Goal: Task Accomplishment & Management: Manage account settings

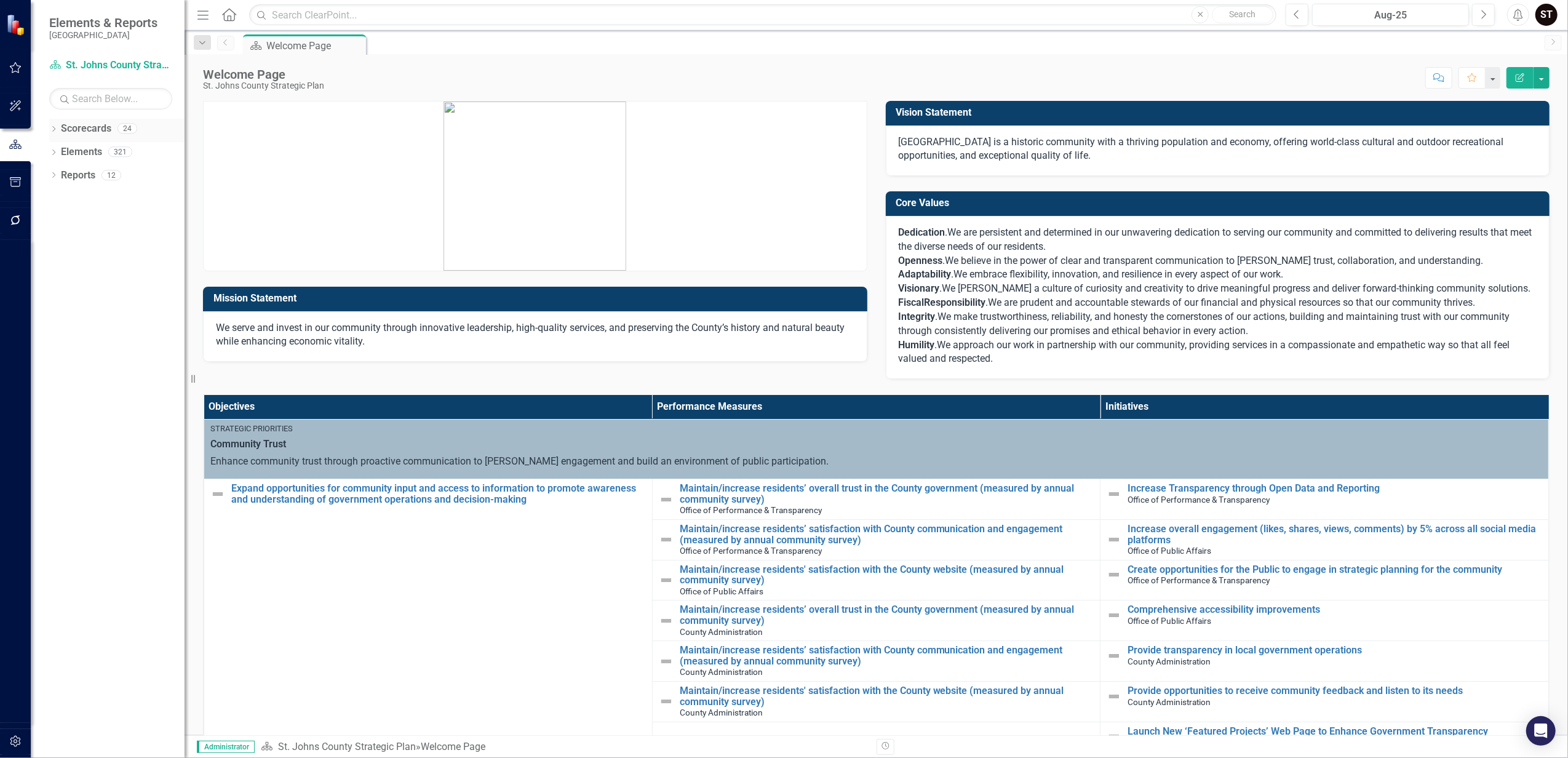
click at [56, 131] on icon "Dropdown" at bounding box center [54, 130] width 8 height 7
click at [76, 151] on link "St. Johns County Strategic Plan" at bounding box center [126, 152] width 117 height 14
click at [50, 176] on icon "Dropdown" at bounding box center [54, 176] width 8 height 7
click at [202, 47] on icon "Dropdown" at bounding box center [202, 43] width 11 height 8
click at [52, 266] on icon "Dropdown" at bounding box center [54, 269] width 8 height 7
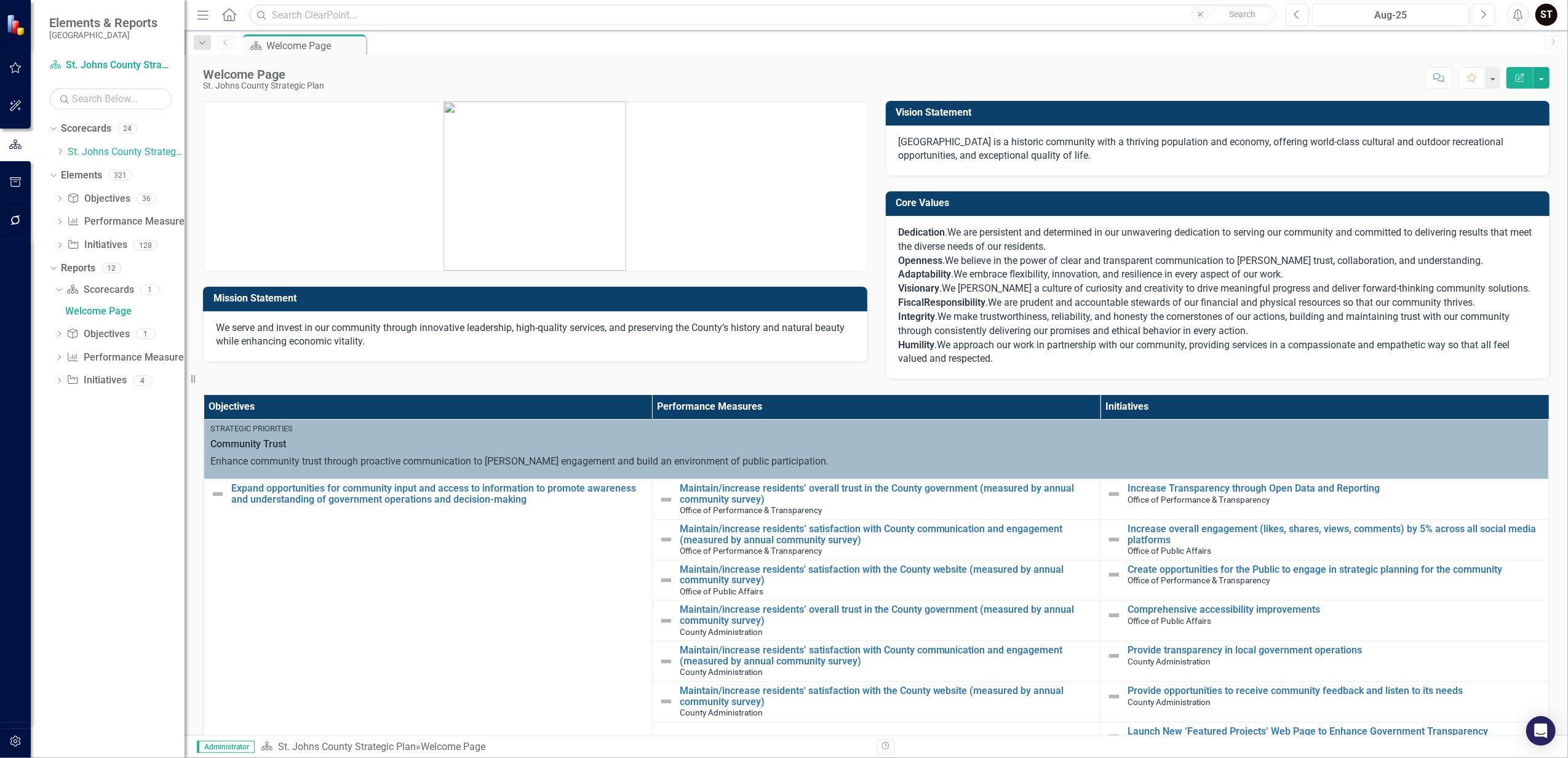
click at [122, 507] on div "Dropdown Scorecards 24 Dropdown [GEOGRAPHIC_DATA] Strategic Plan Animal Control…" at bounding box center [107, 438] width 154 height 639
click at [63, 218] on div "Dropdown" at bounding box center [60, 223] width 8 height 11
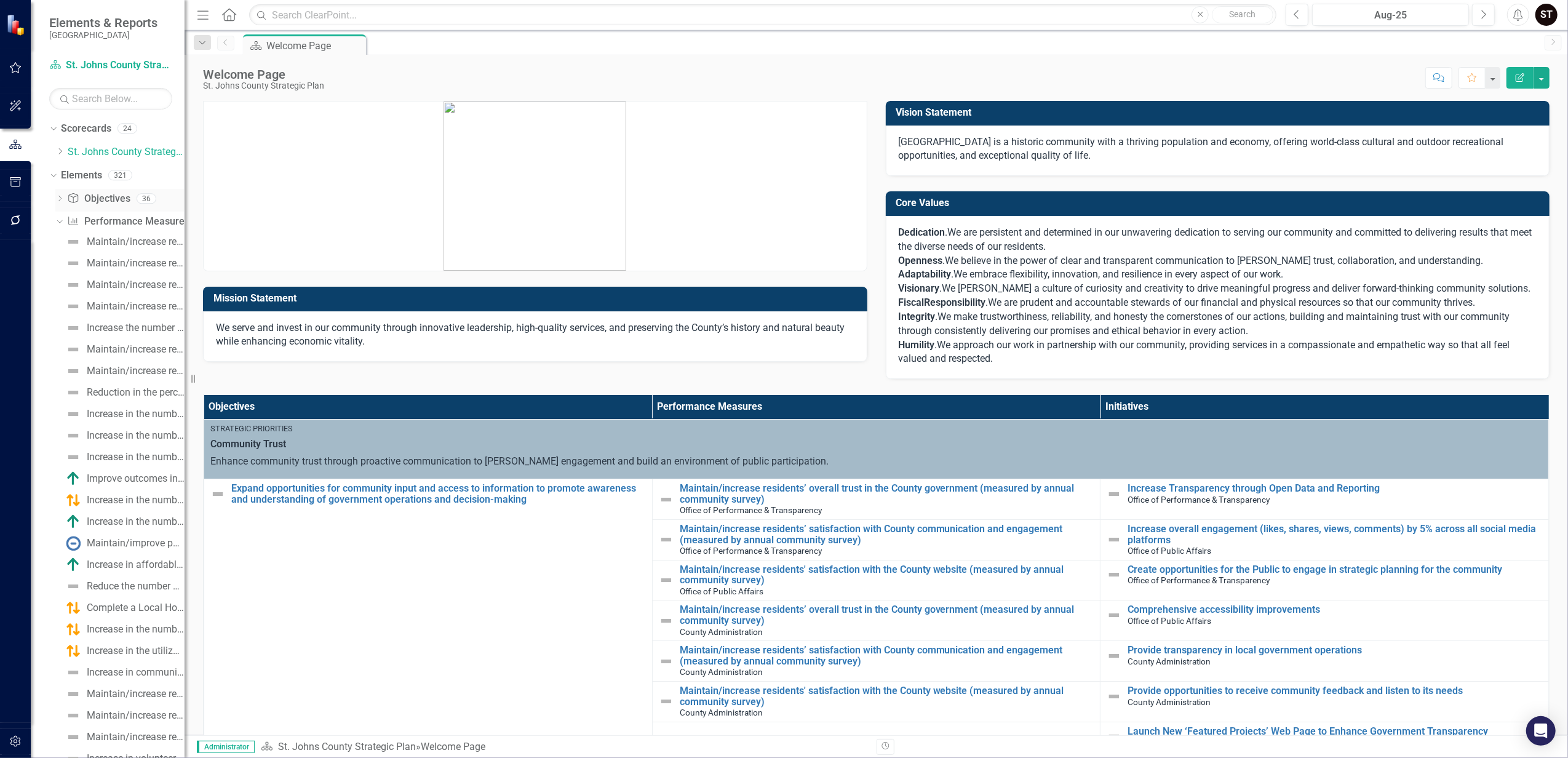
click at [57, 194] on div "Dropdown Objective Objectives 36" at bounding box center [120, 200] width 129 height 23
click at [63, 201] on icon "Dropdown" at bounding box center [60, 199] width 8 height 7
click at [55, 179] on div "Dropdown" at bounding box center [54, 177] width 8 height 6
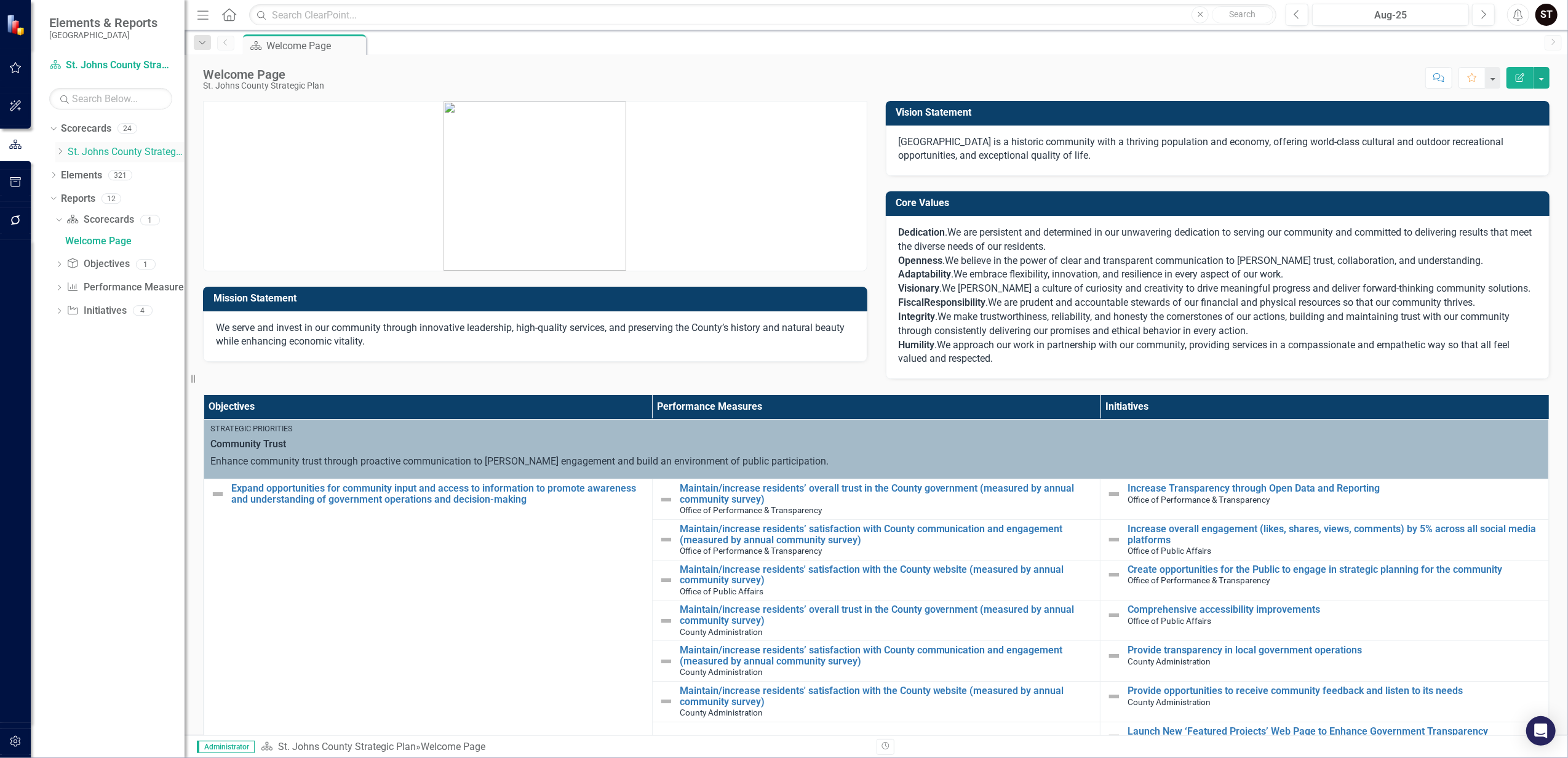
click at [64, 150] on icon "Dropdown" at bounding box center [60, 151] width 9 height 7
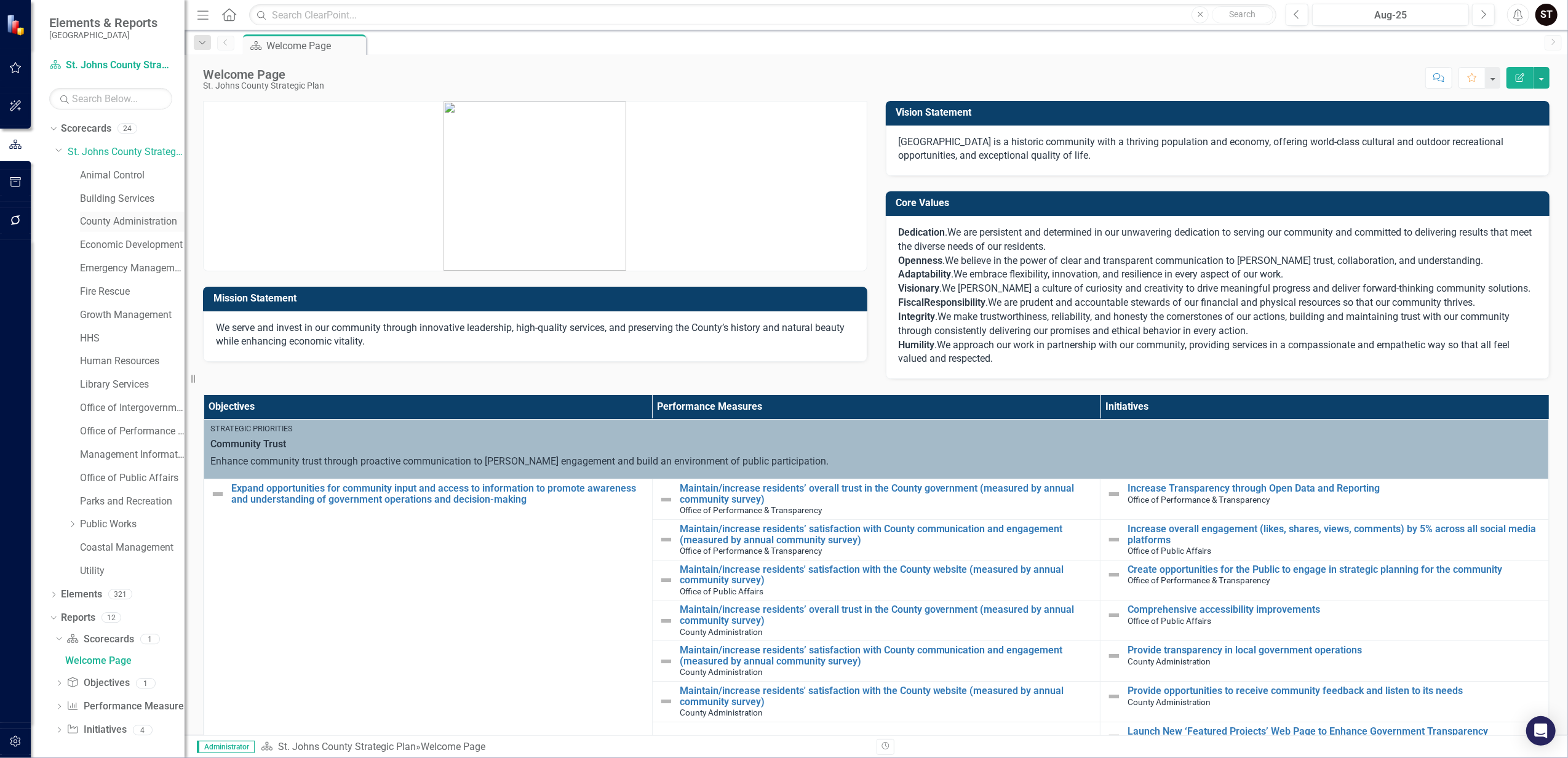
click at [129, 219] on link "County Administration" at bounding box center [132, 222] width 104 height 14
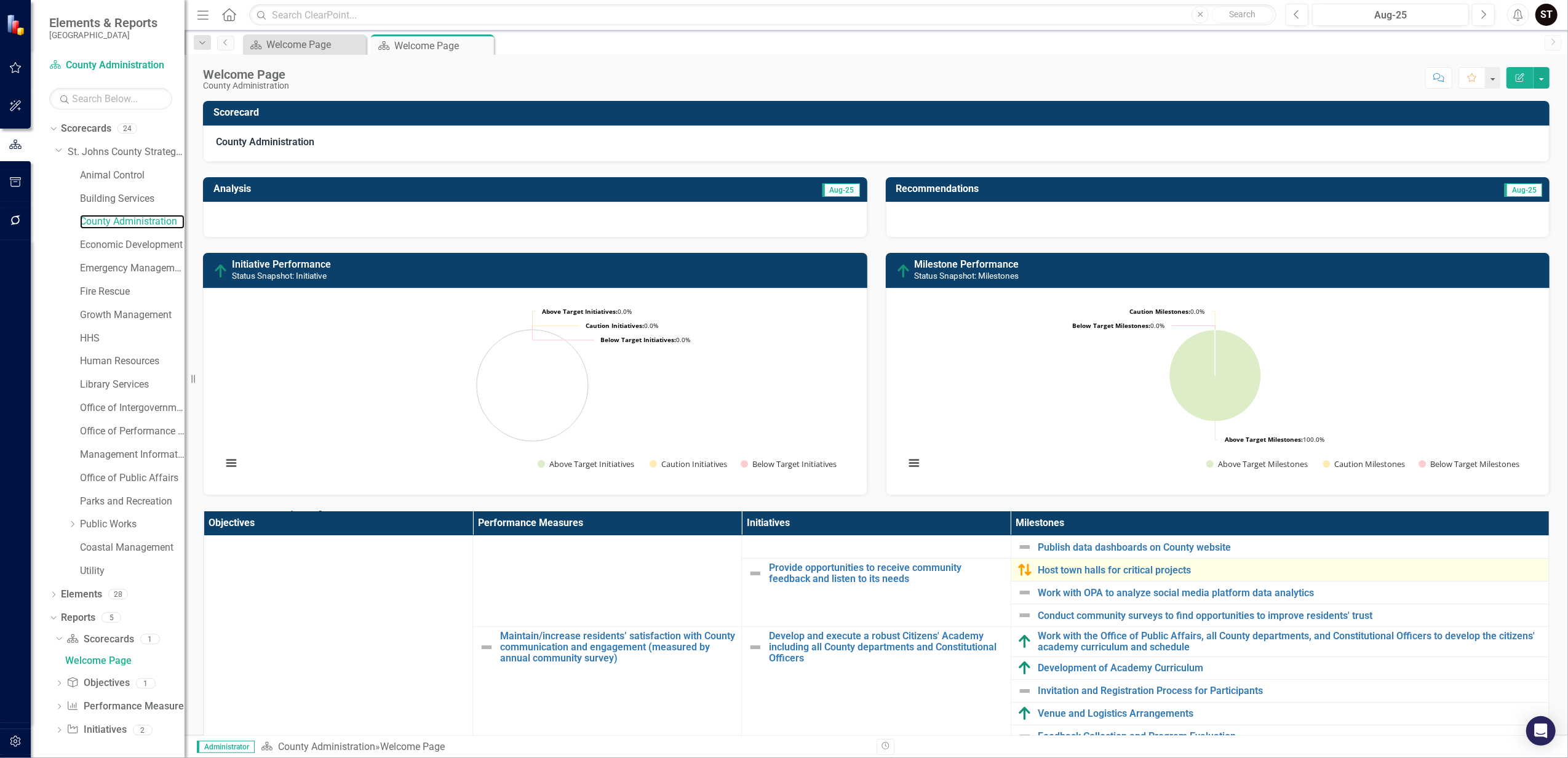
scroll to position [82, 0]
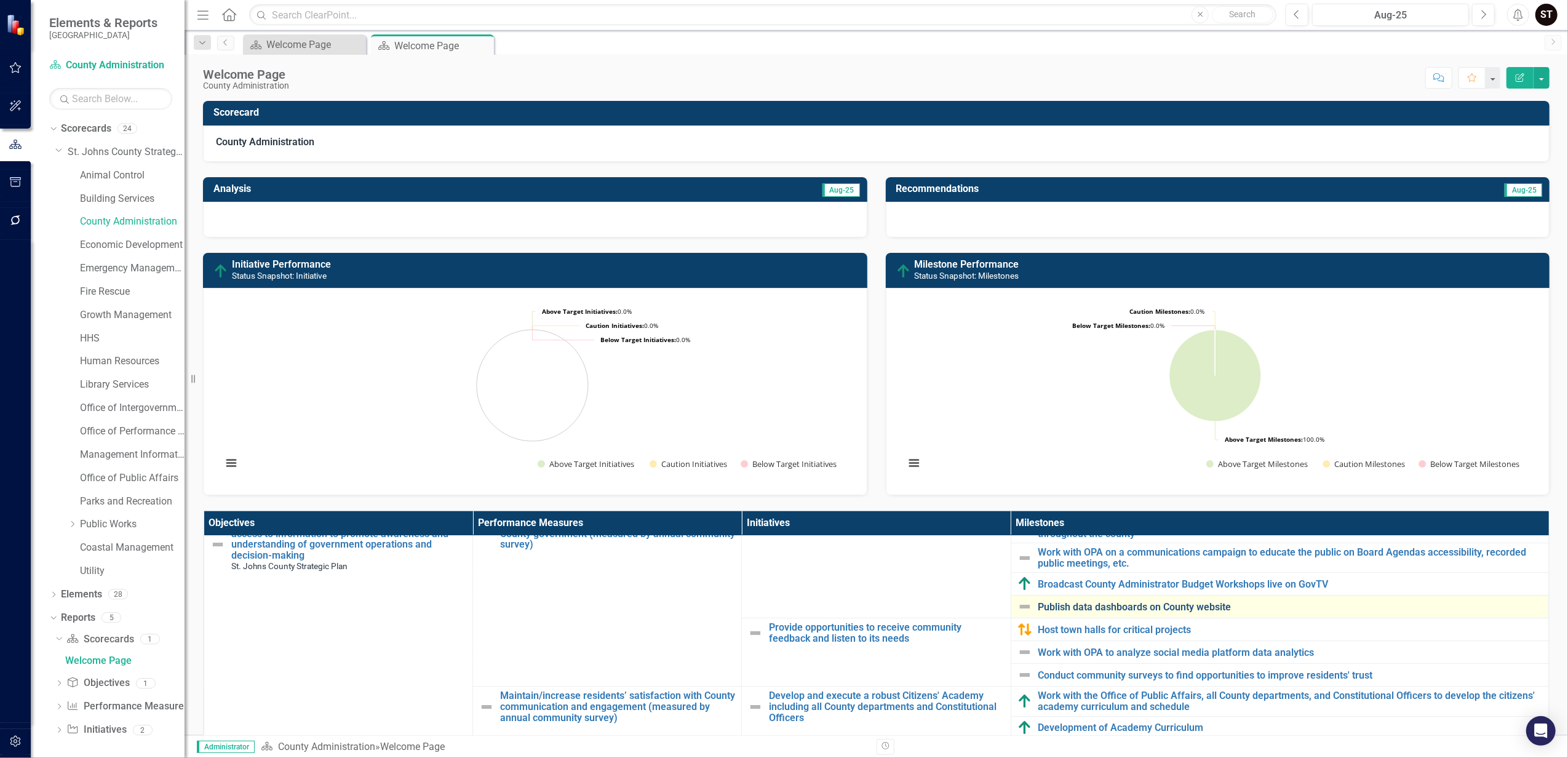
click at [1141, 607] on link "Publish data dashboards on County website" at bounding box center [1289, 607] width 503 height 11
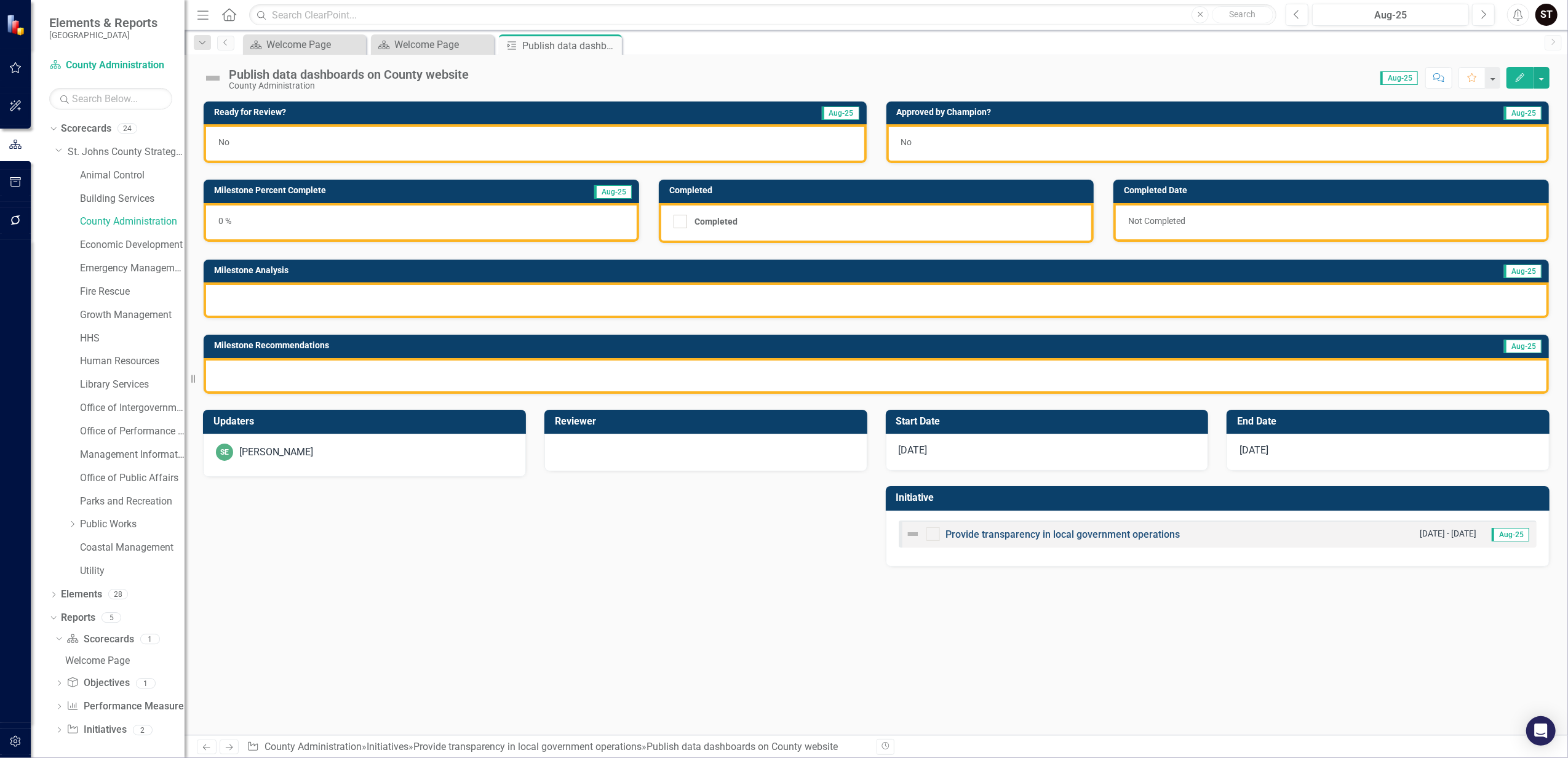
click at [994, 535] on link "Provide transparency in local government operations" at bounding box center [1062, 534] width 234 height 12
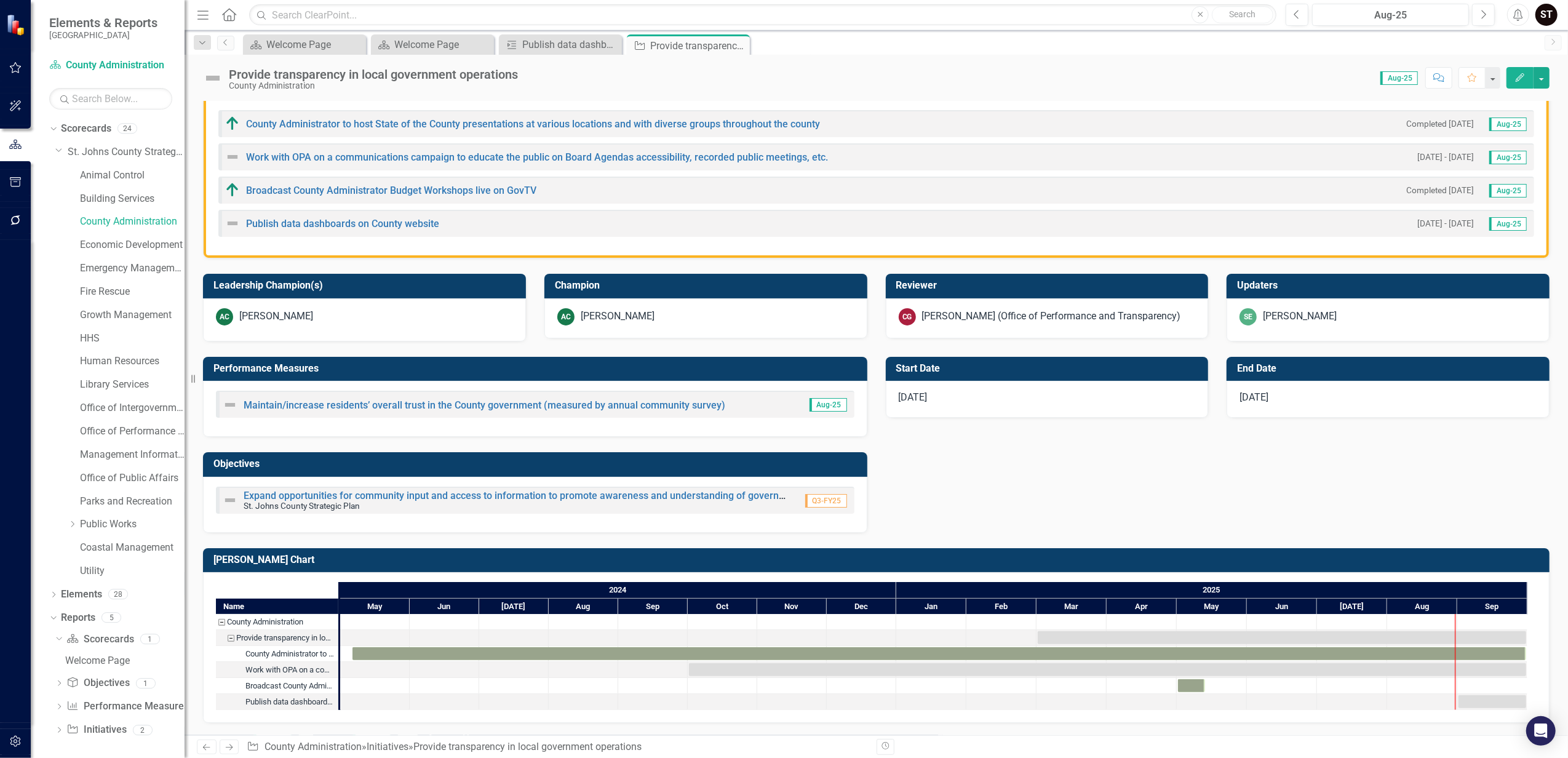
scroll to position [347, 0]
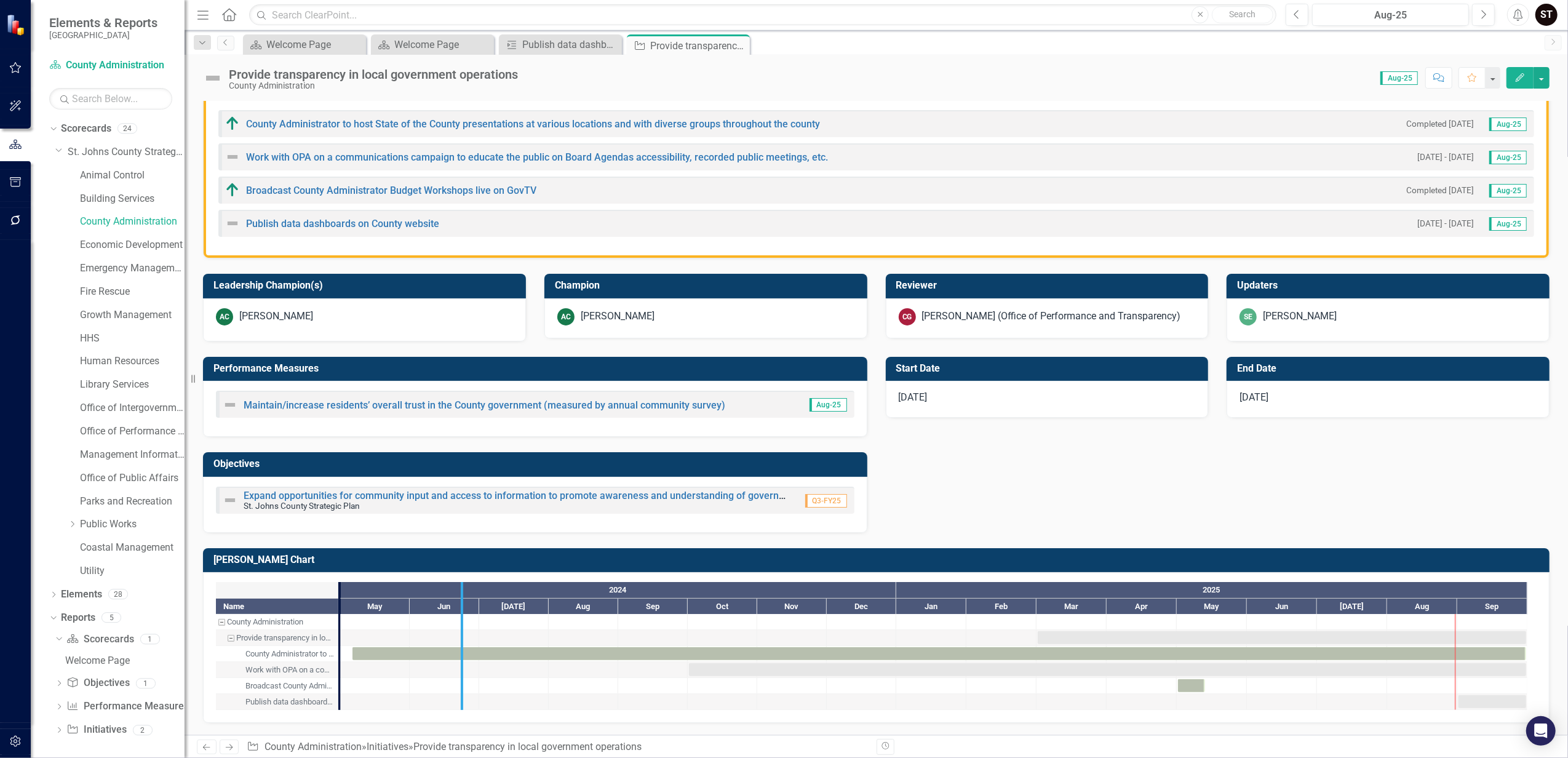
drag, startPoint x: 340, startPoint y: 643, endPoint x: 463, endPoint y: 641, distance: 123.0
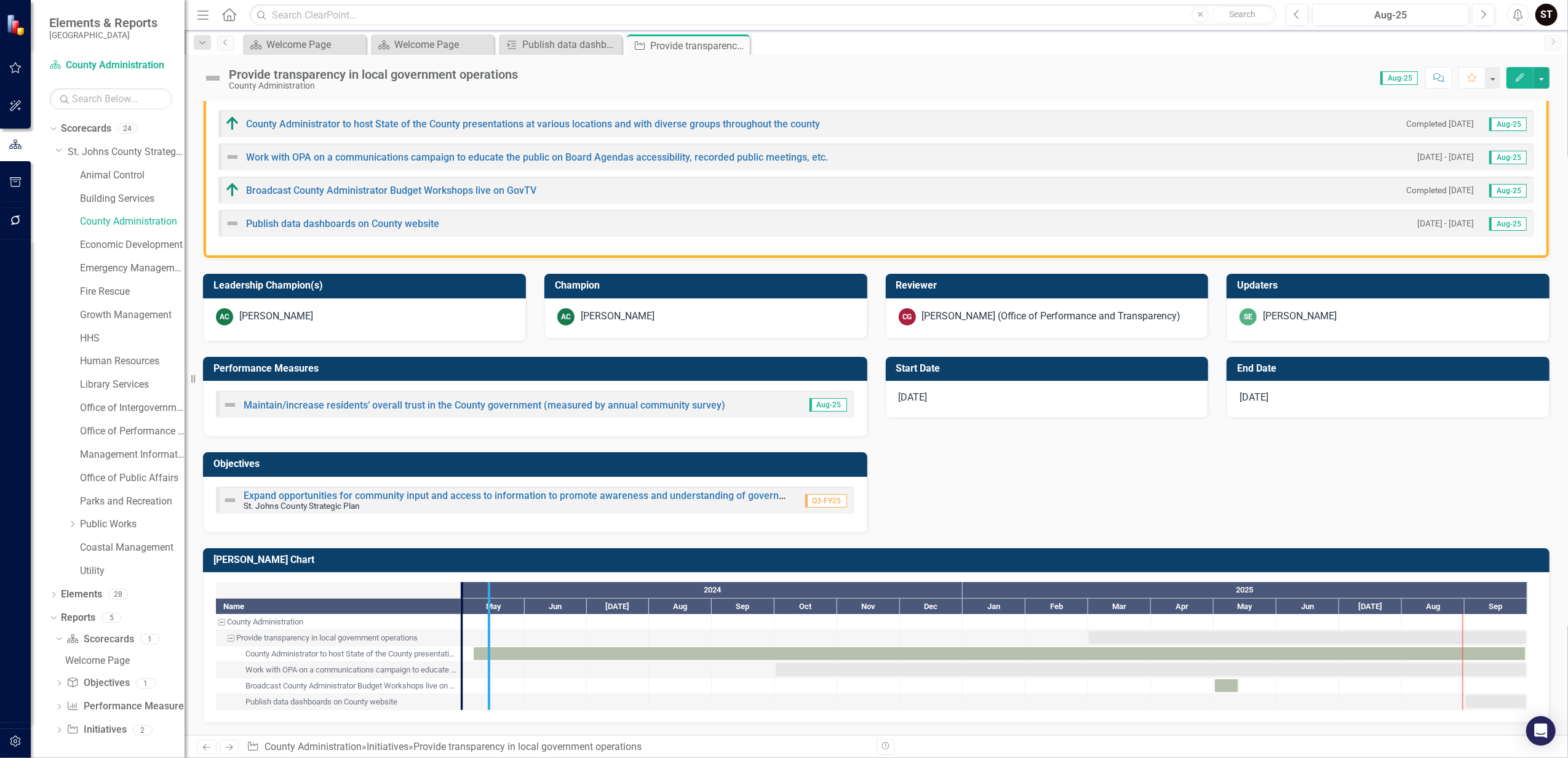
drag, startPoint x: 461, startPoint y: 645, endPoint x: 489, endPoint y: 642, distance: 28.2
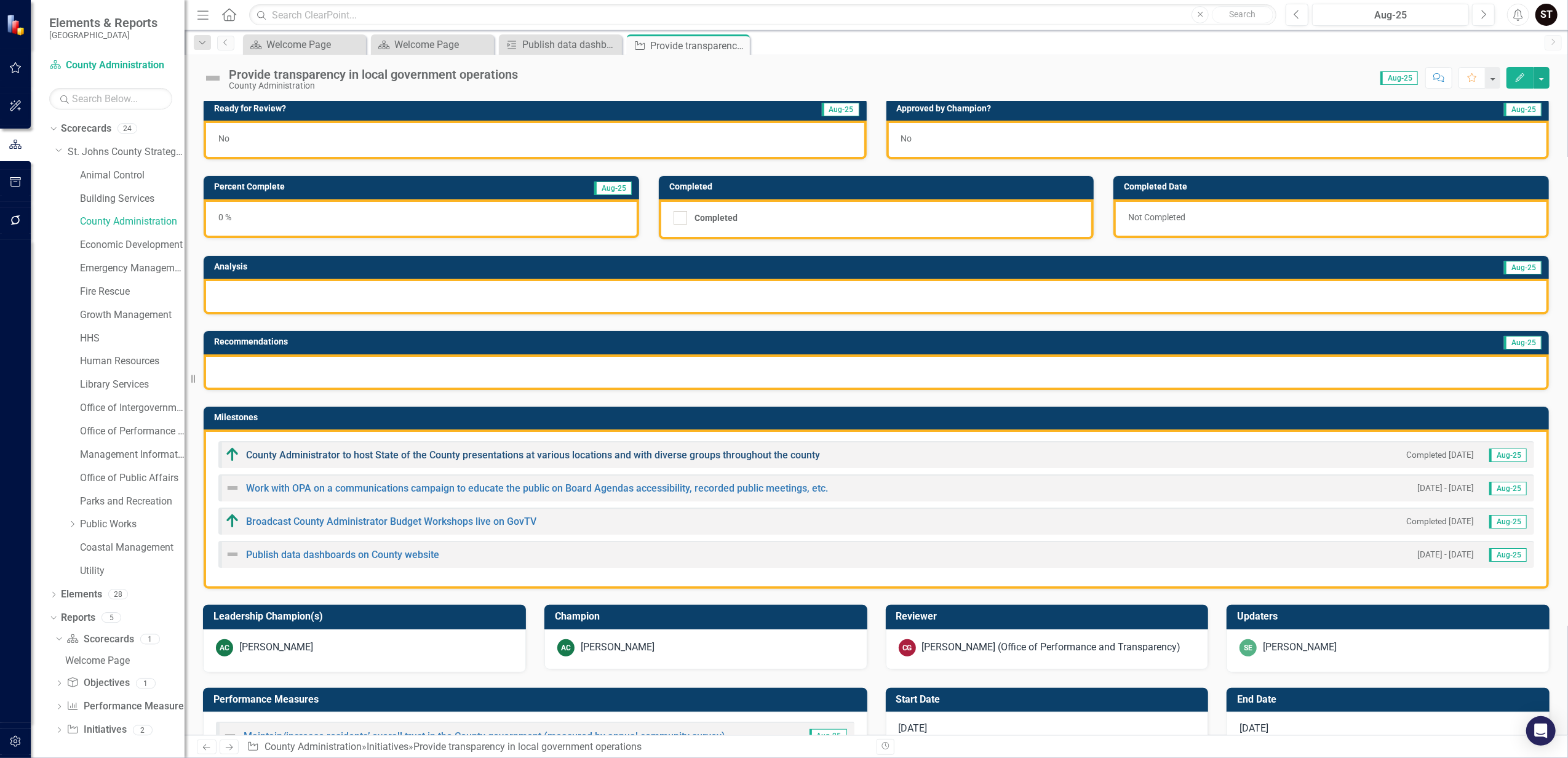
scroll to position [0, 0]
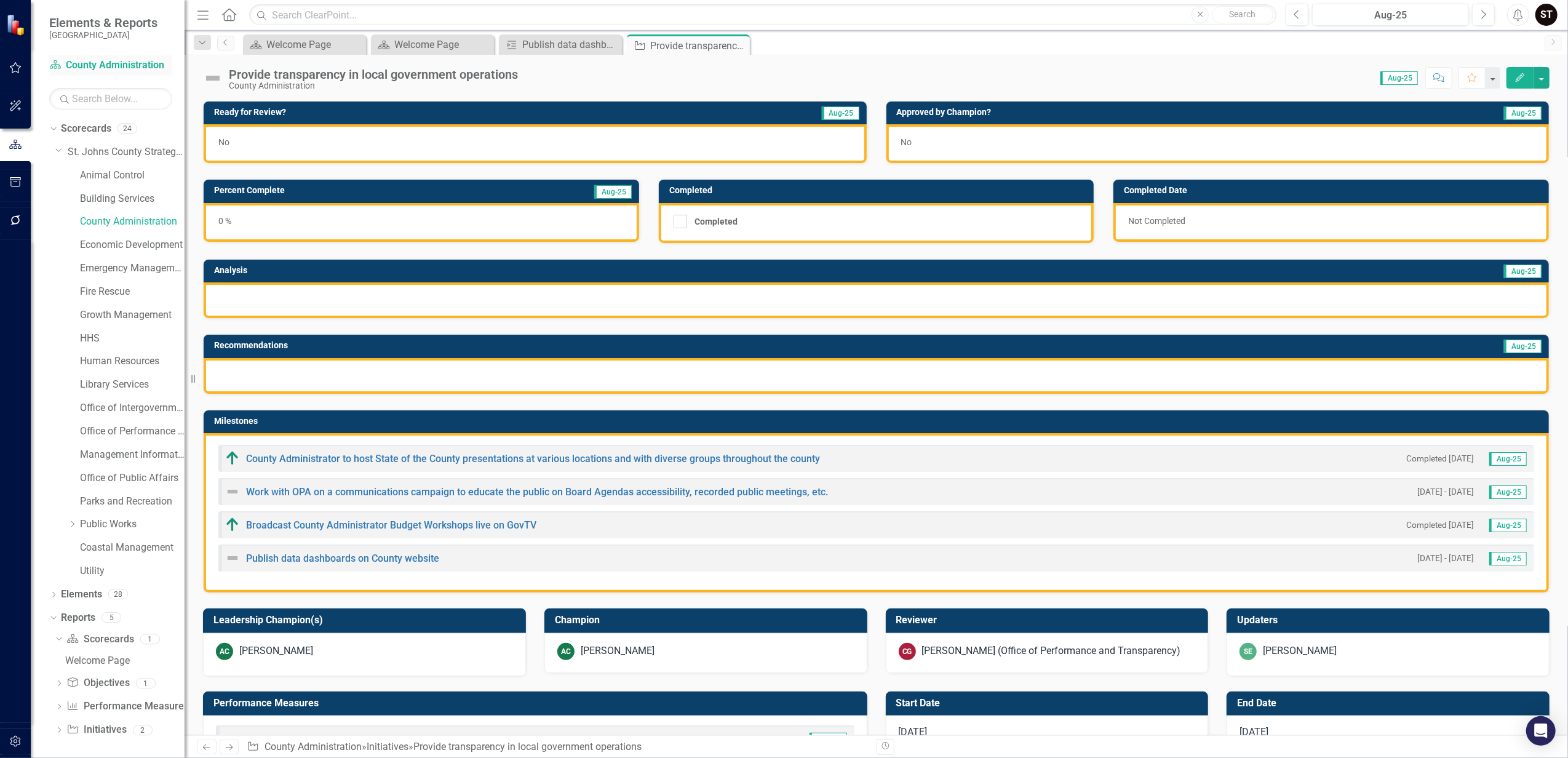
click at [97, 61] on link "Scorecard County Administration" at bounding box center [111, 65] width 123 height 14
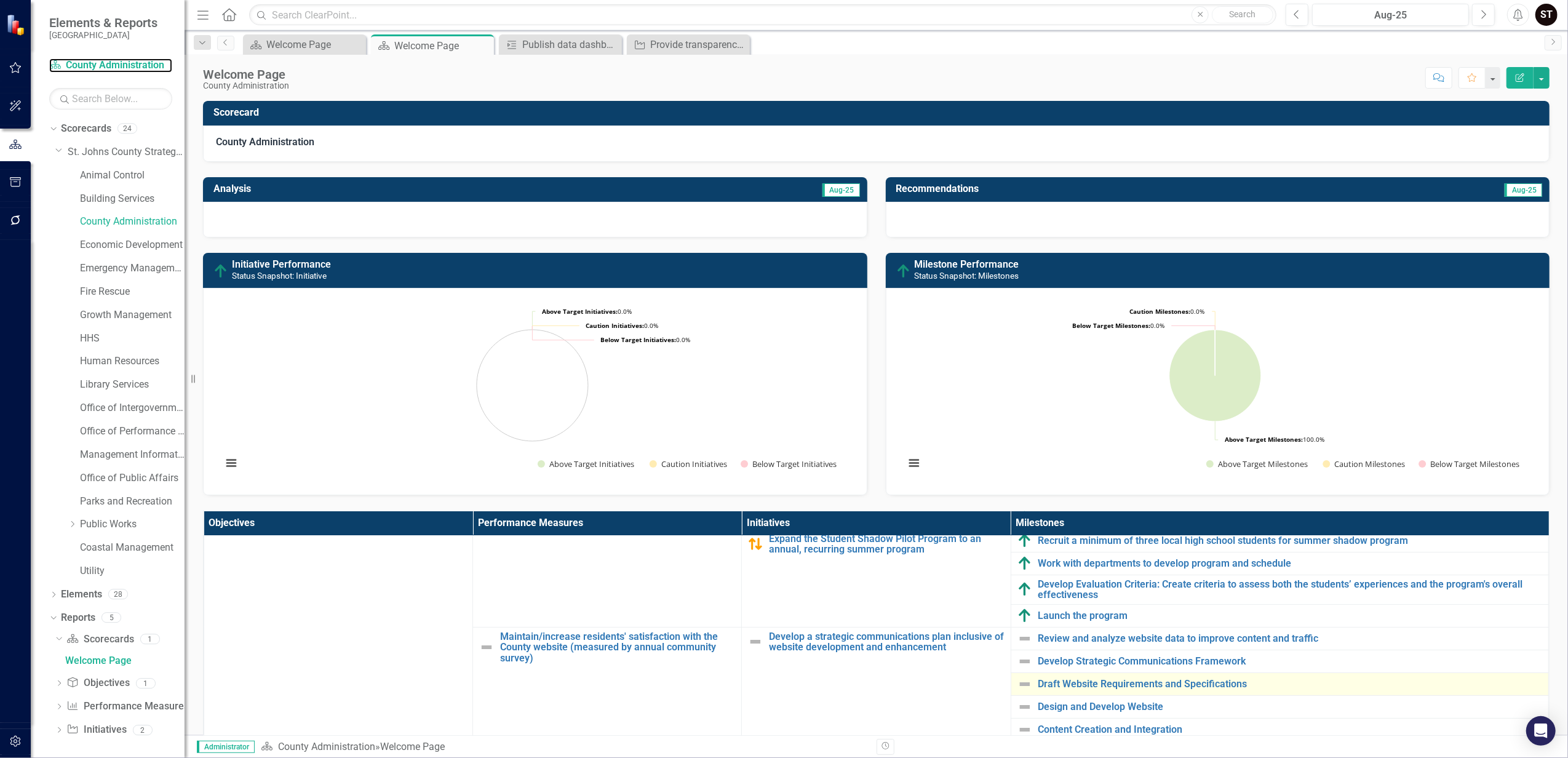
scroll to position [410, 0]
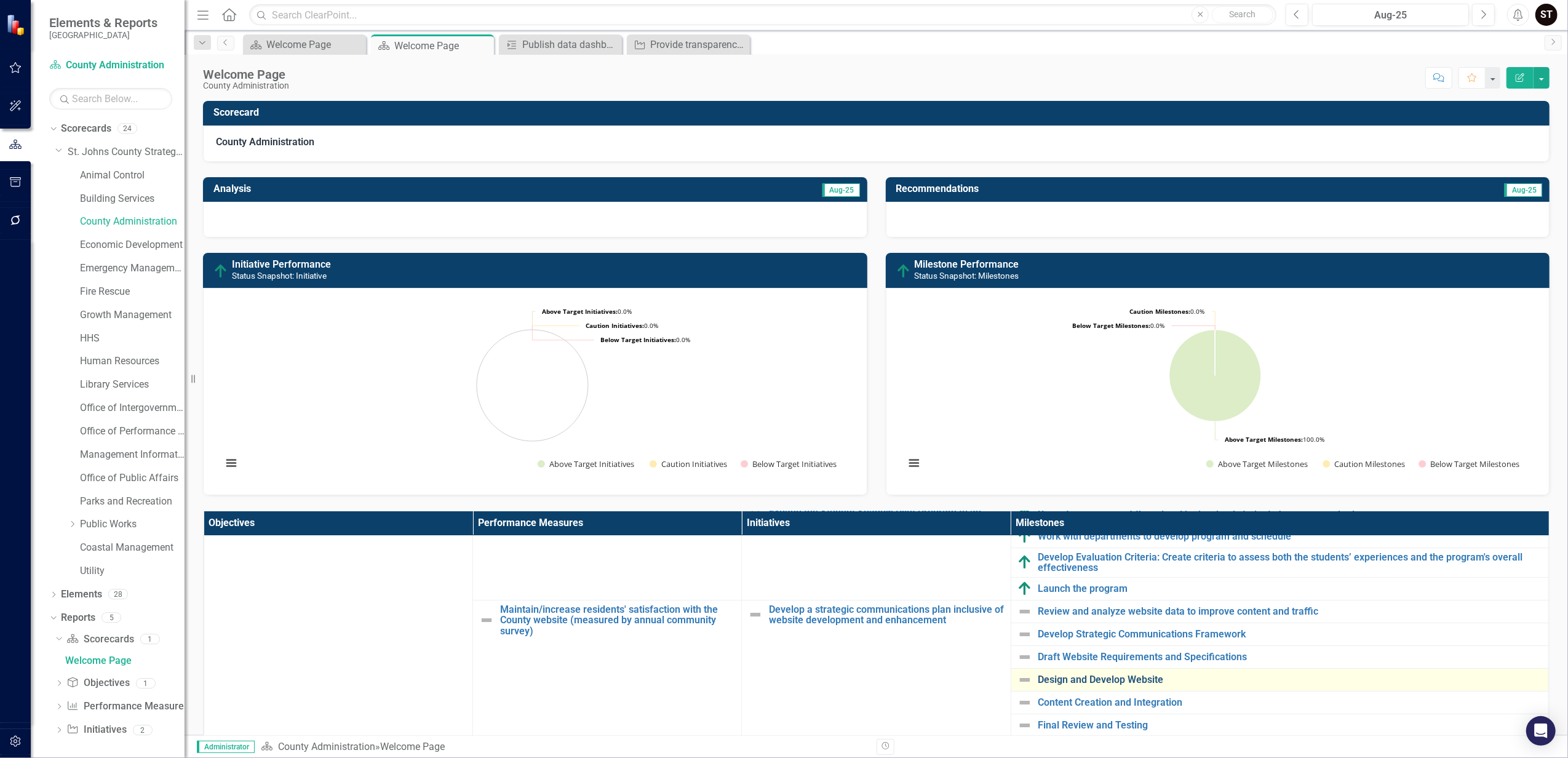
click at [1076, 685] on link "Design and Develop Website" at bounding box center [1289, 679] width 503 height 11
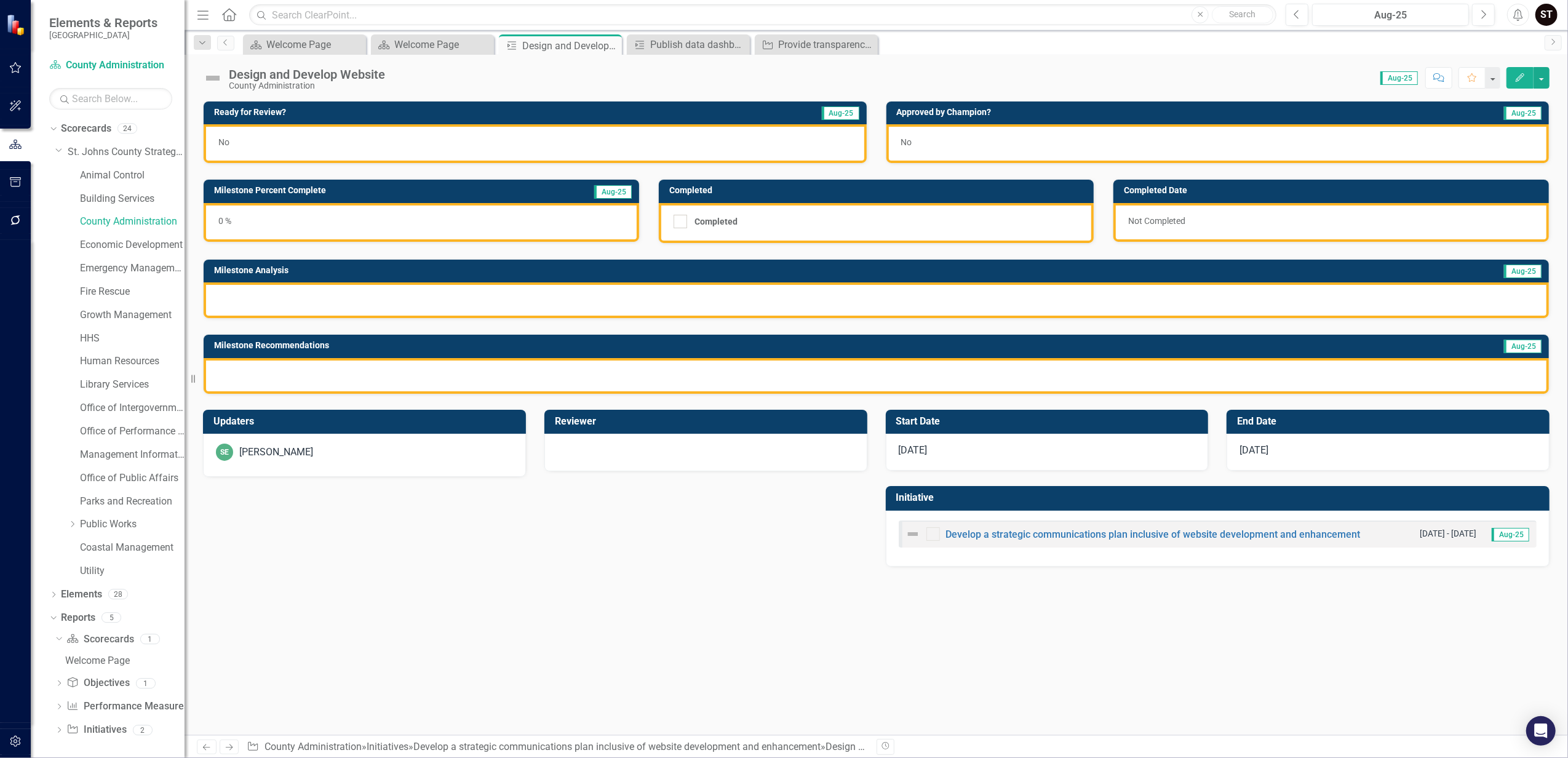
click at [262, 458] on div "[PERSON_NAME]" at bounding box center [275, 452] width 74 height 14
drag, startPoint x: 128, startPoint y: 480, endPoint x: 136, endPoint y: 486, distance: 10.0
click at [131, 479] on link "Office of Public Affairs" at bounding box center [132, 478] width 104 height 14
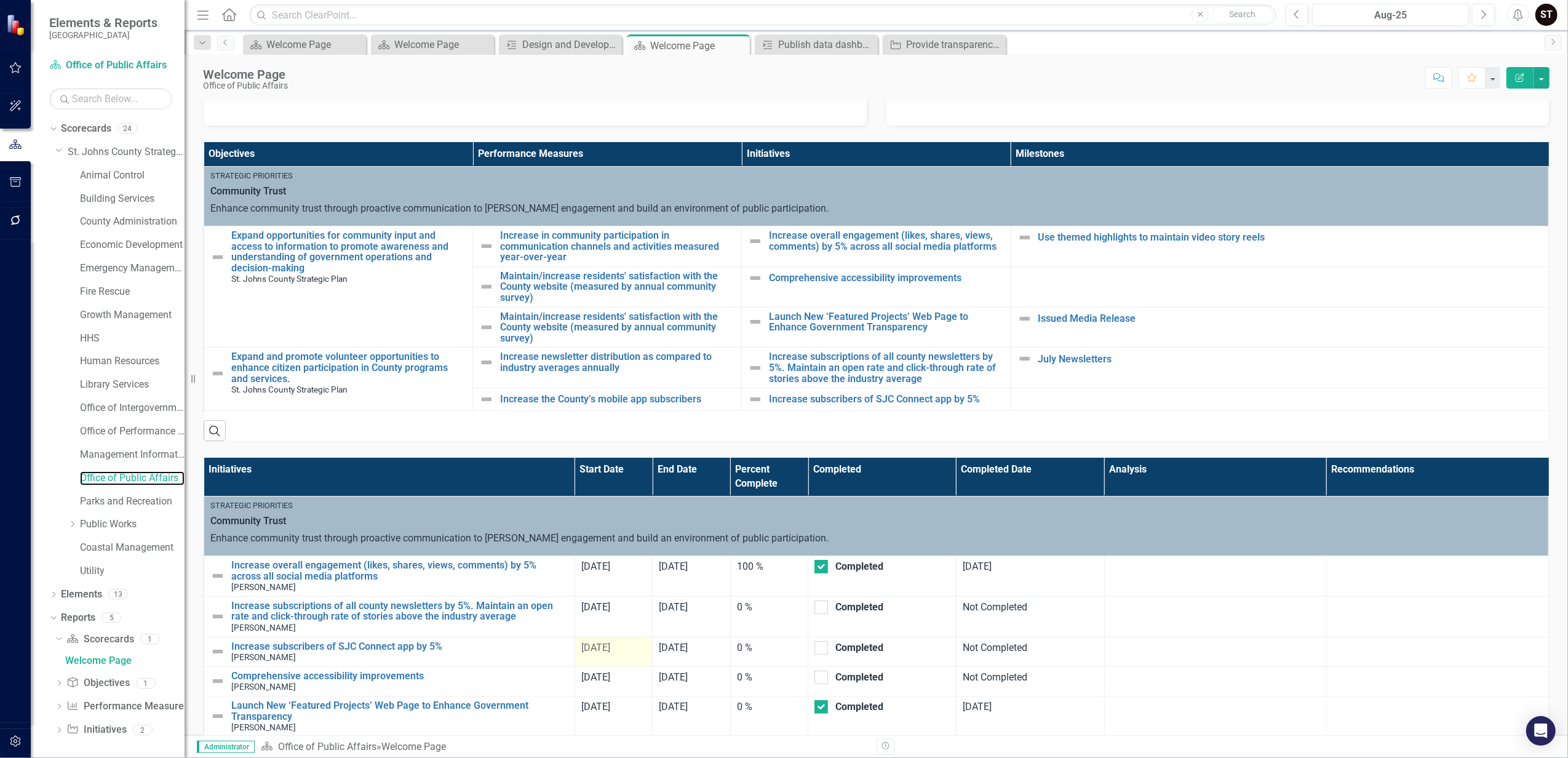
scroll to position [419, 0]
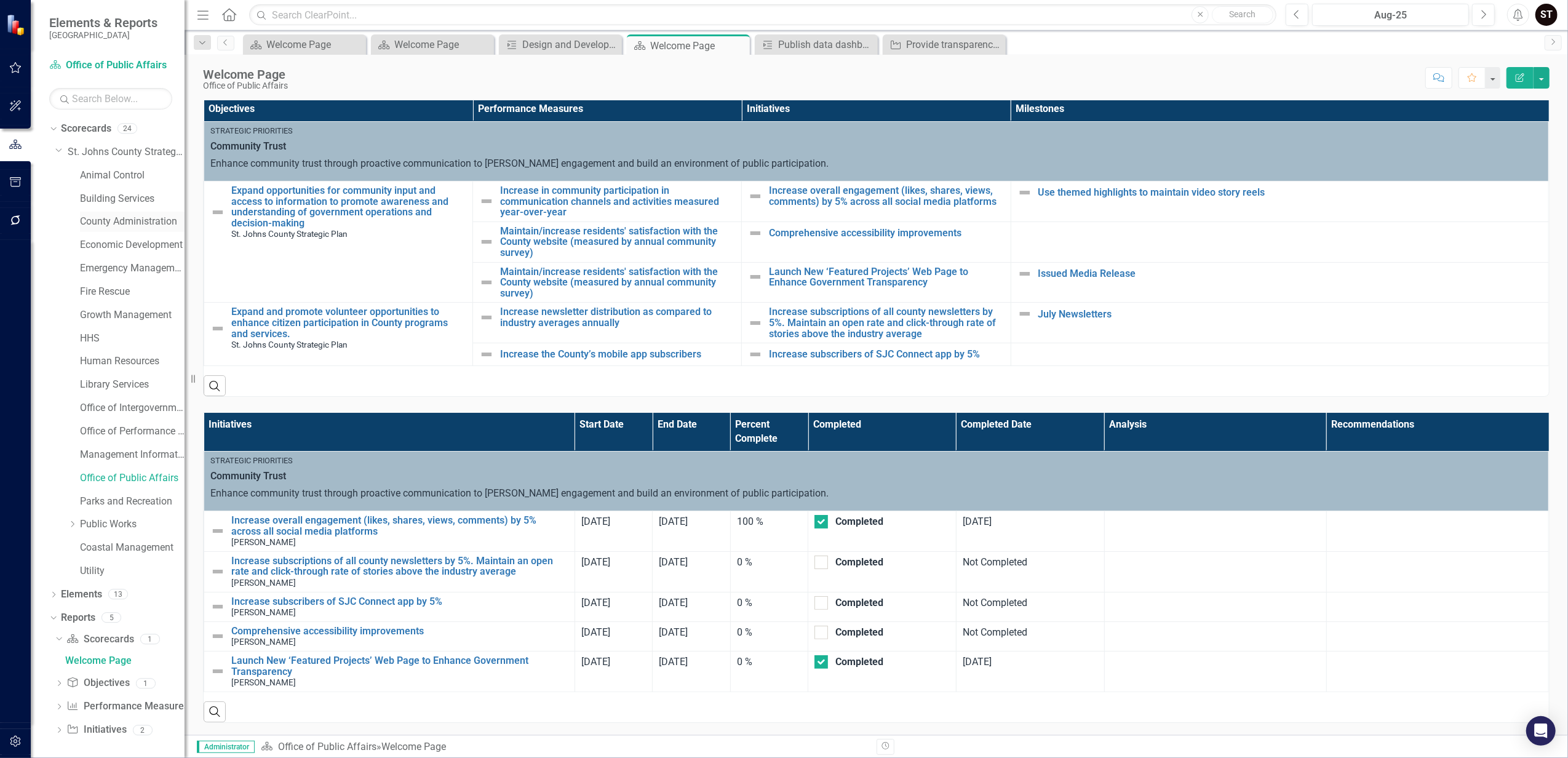
drag, startPoint x: 104, startPoint y: 225, endPoint x: 112, endPoint y: 229, distance: 8.9
click at [104, 225] on link "County Administration" at bounding box center [132, 222] width 104 height 14
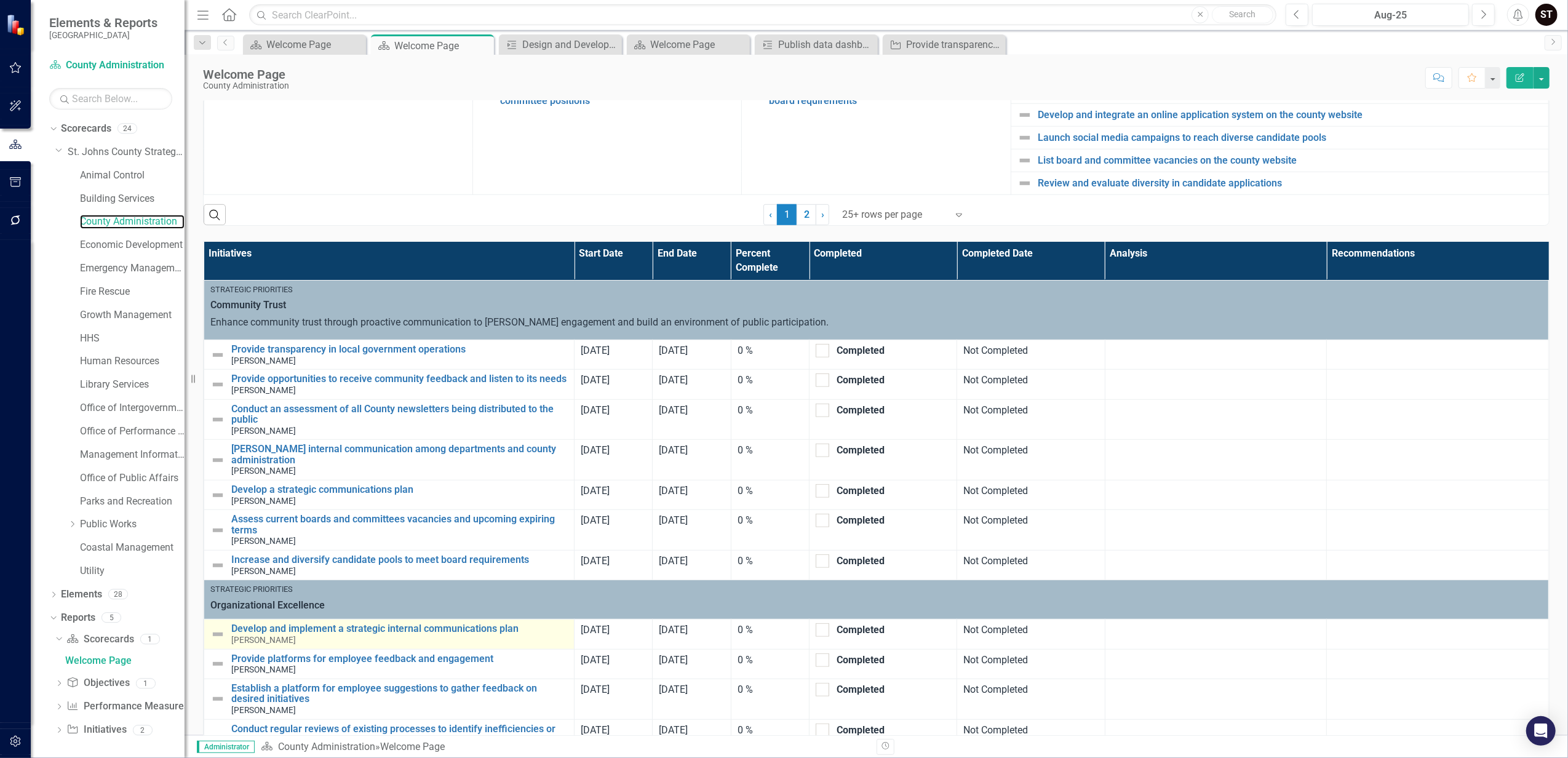
scroll to position [984, 0]
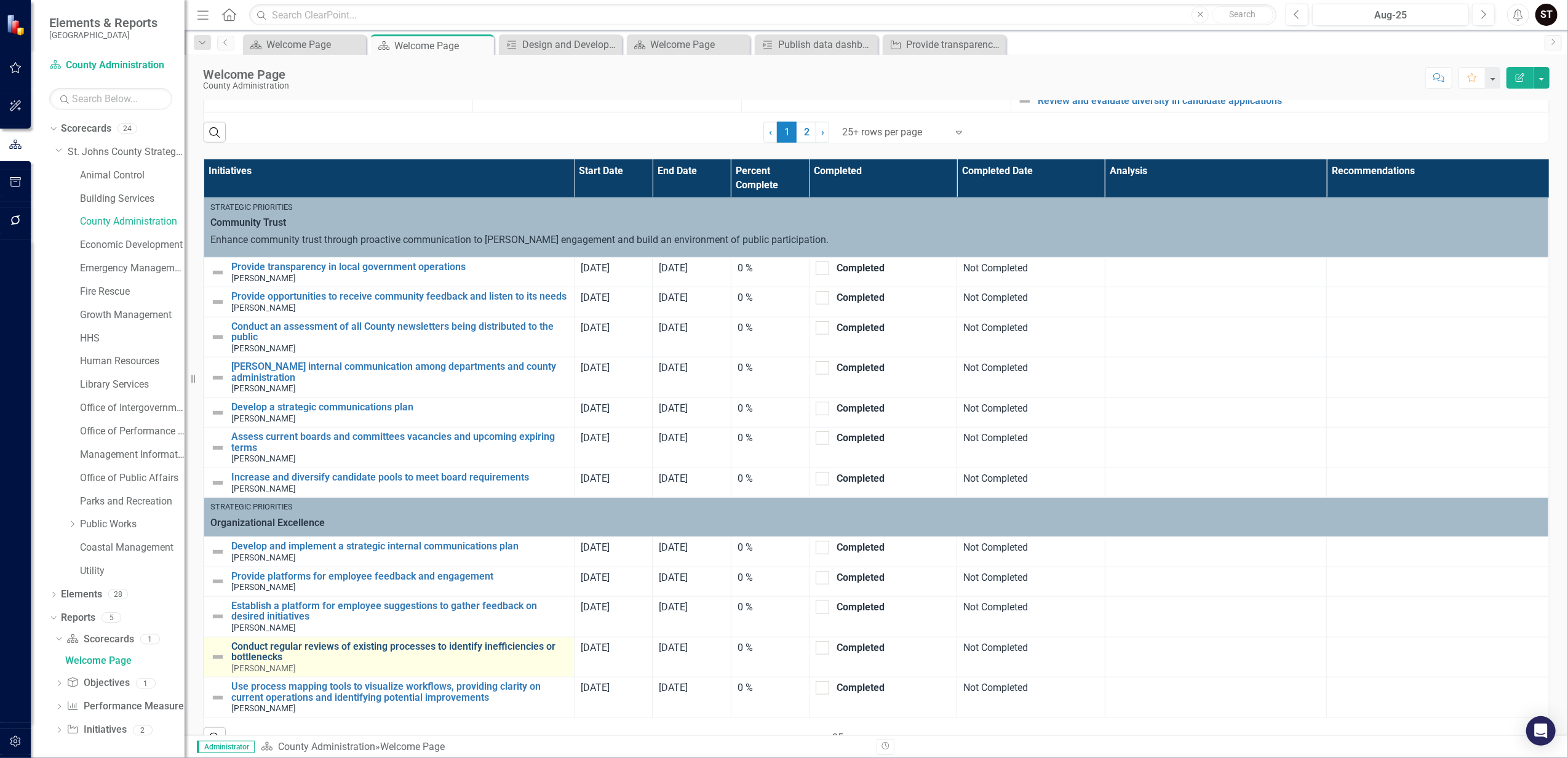
click at [336, 656] on link "Conduct regular reviews of existing processes to identify inefficiencies or bot…" at bounding box center [399, 651] width 336 height 21
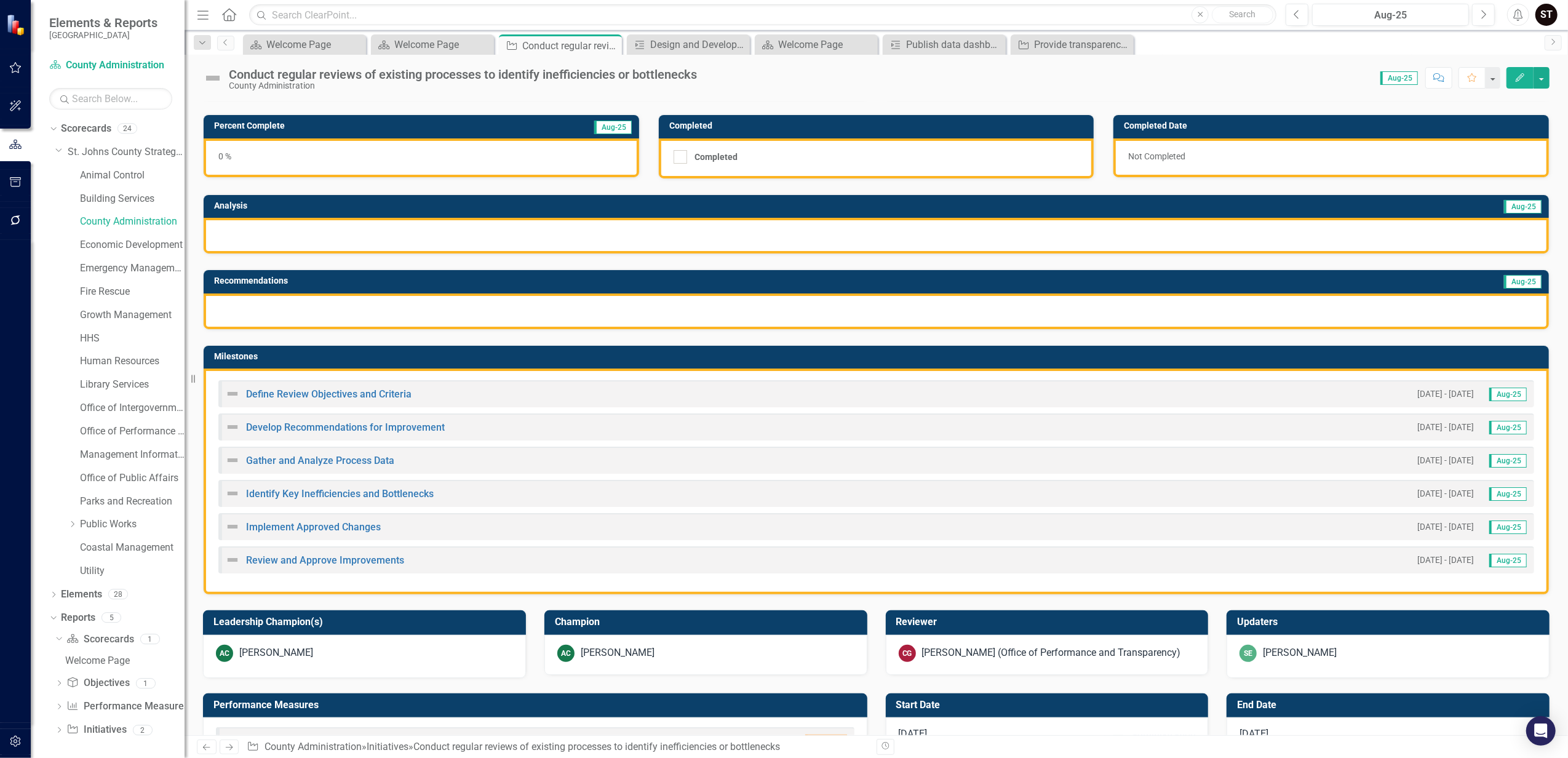
scroll to position [246, 0]
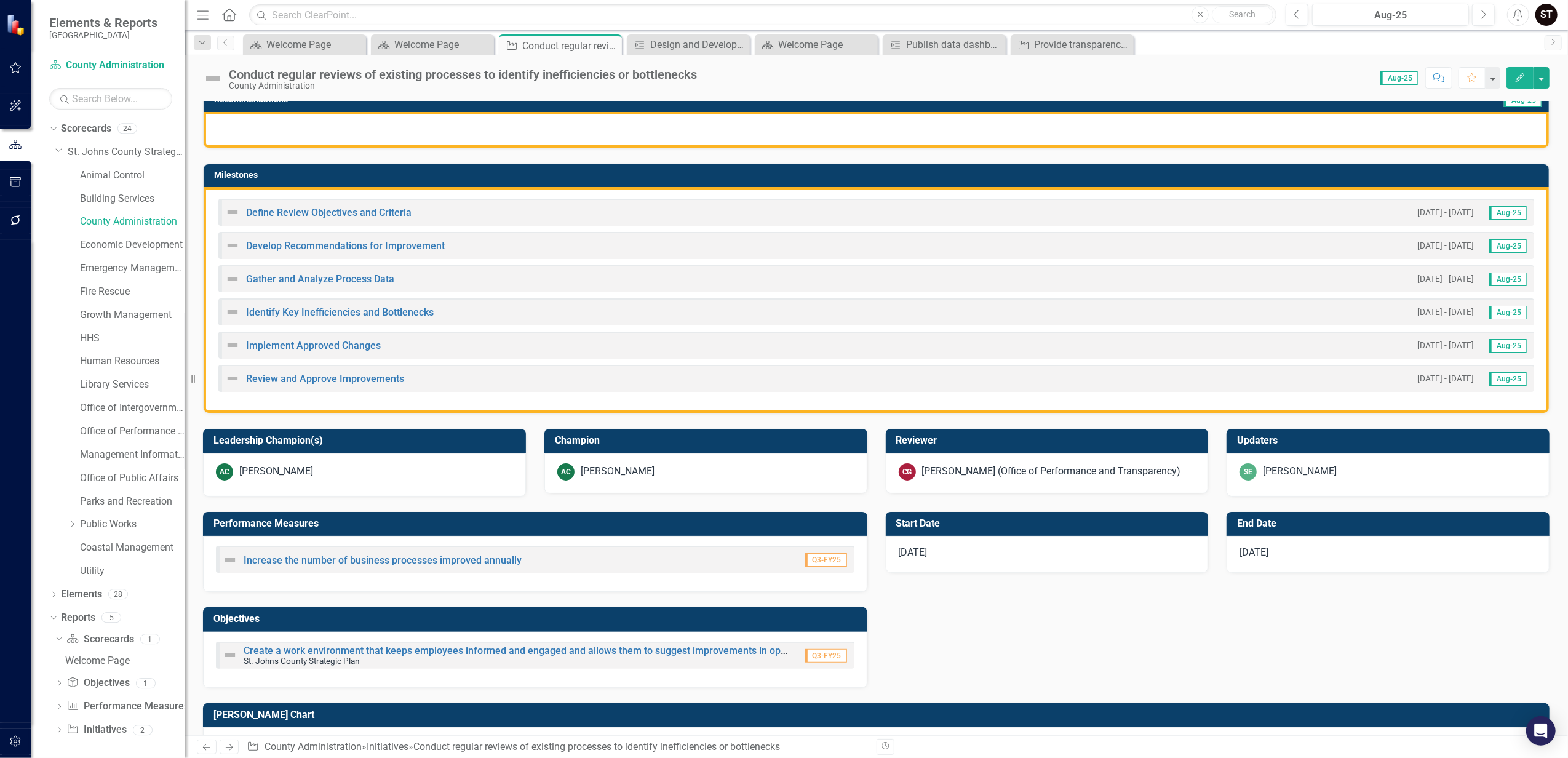
click at [270, 470] on div "[PERSON_NAME]" at bounding box center [275, 471] width 74 height 14
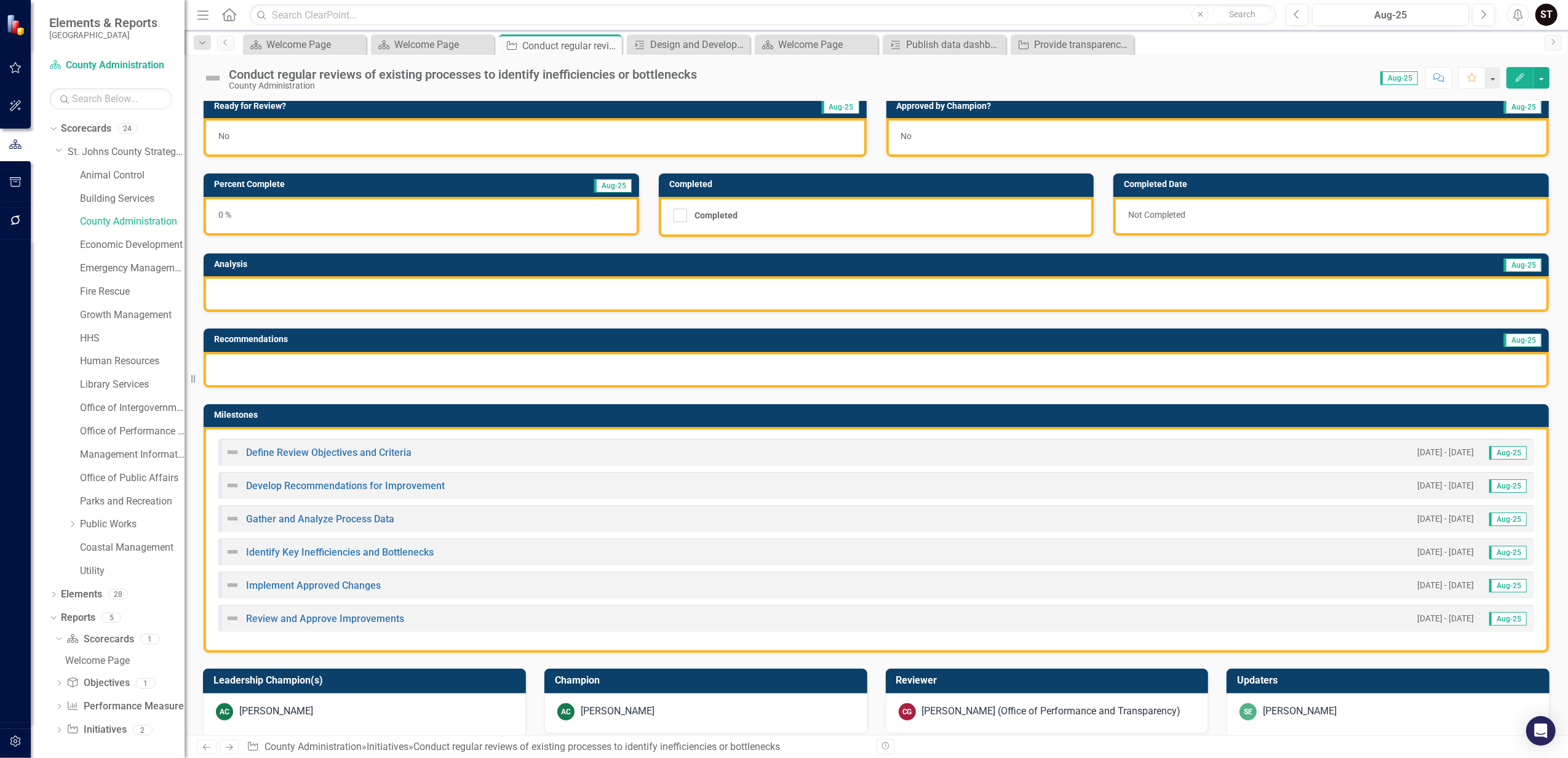
scroll to position [0, 0]
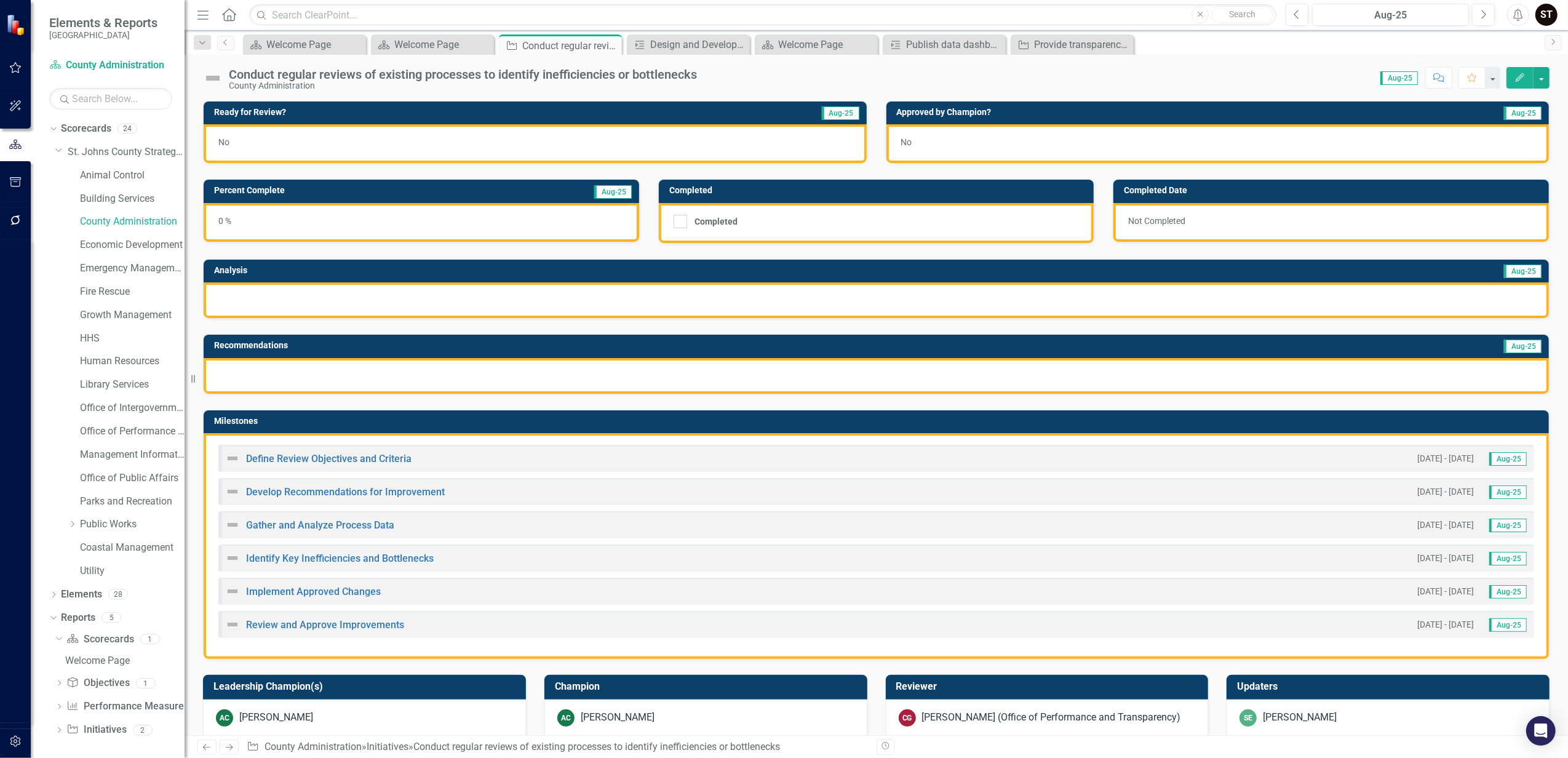
click at [1520, 69] on button "Edit" at bounding box center [1519, 78] width 27 height 21
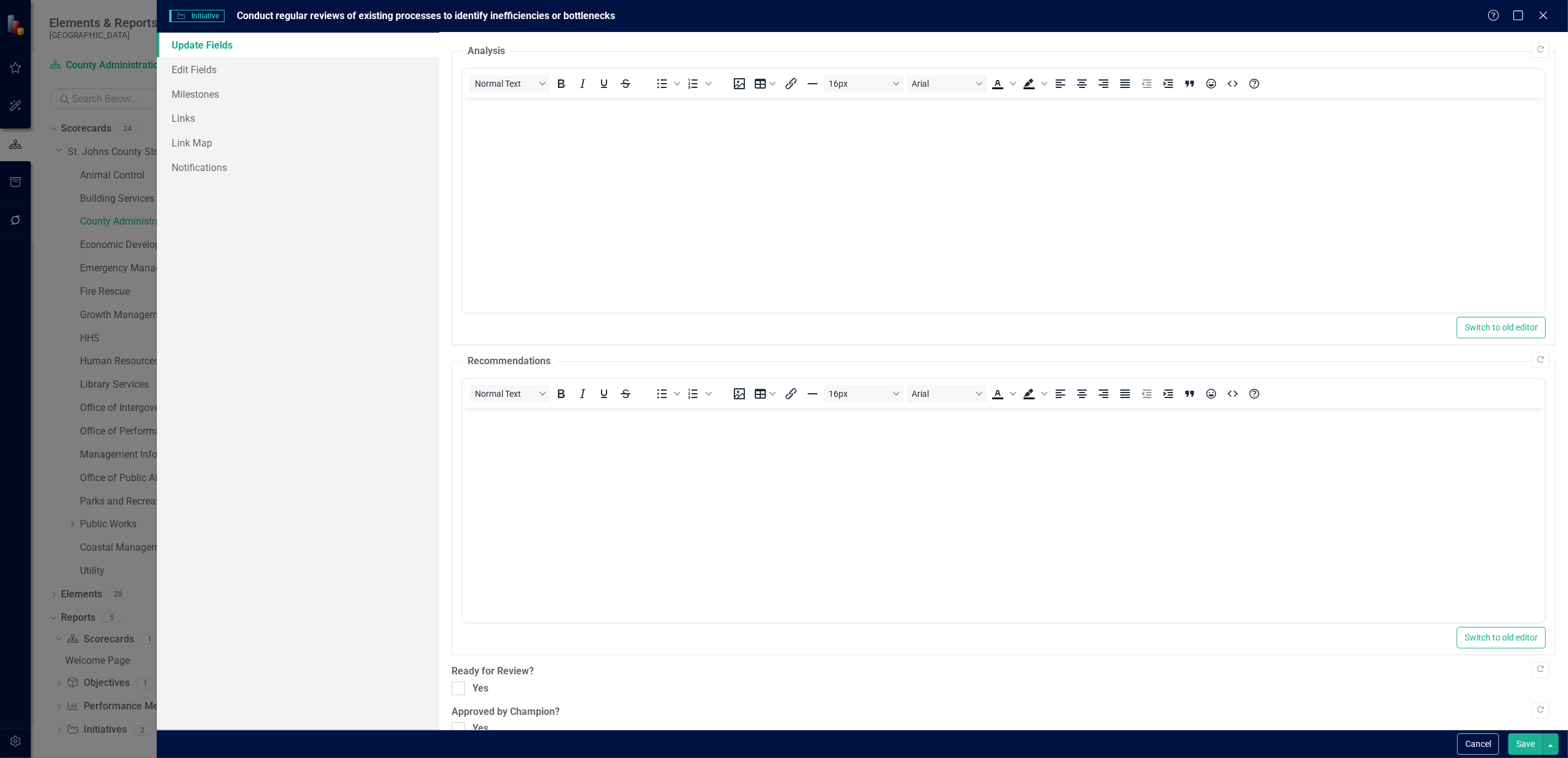
scroll to position [155, 0]
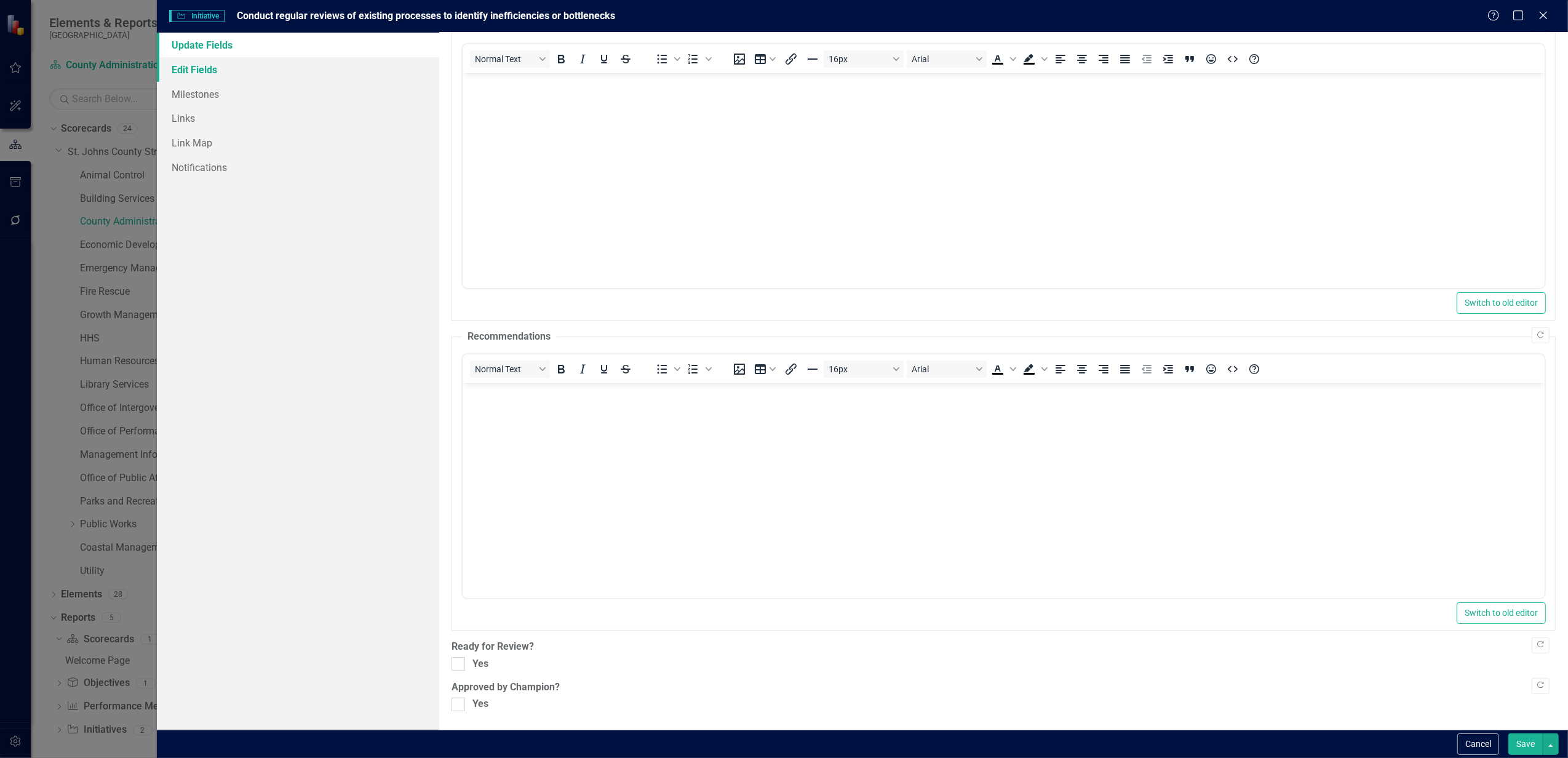
click at [183, 79] on link "Edit Fields" at bounding box center [298, 69] width 283 height 25
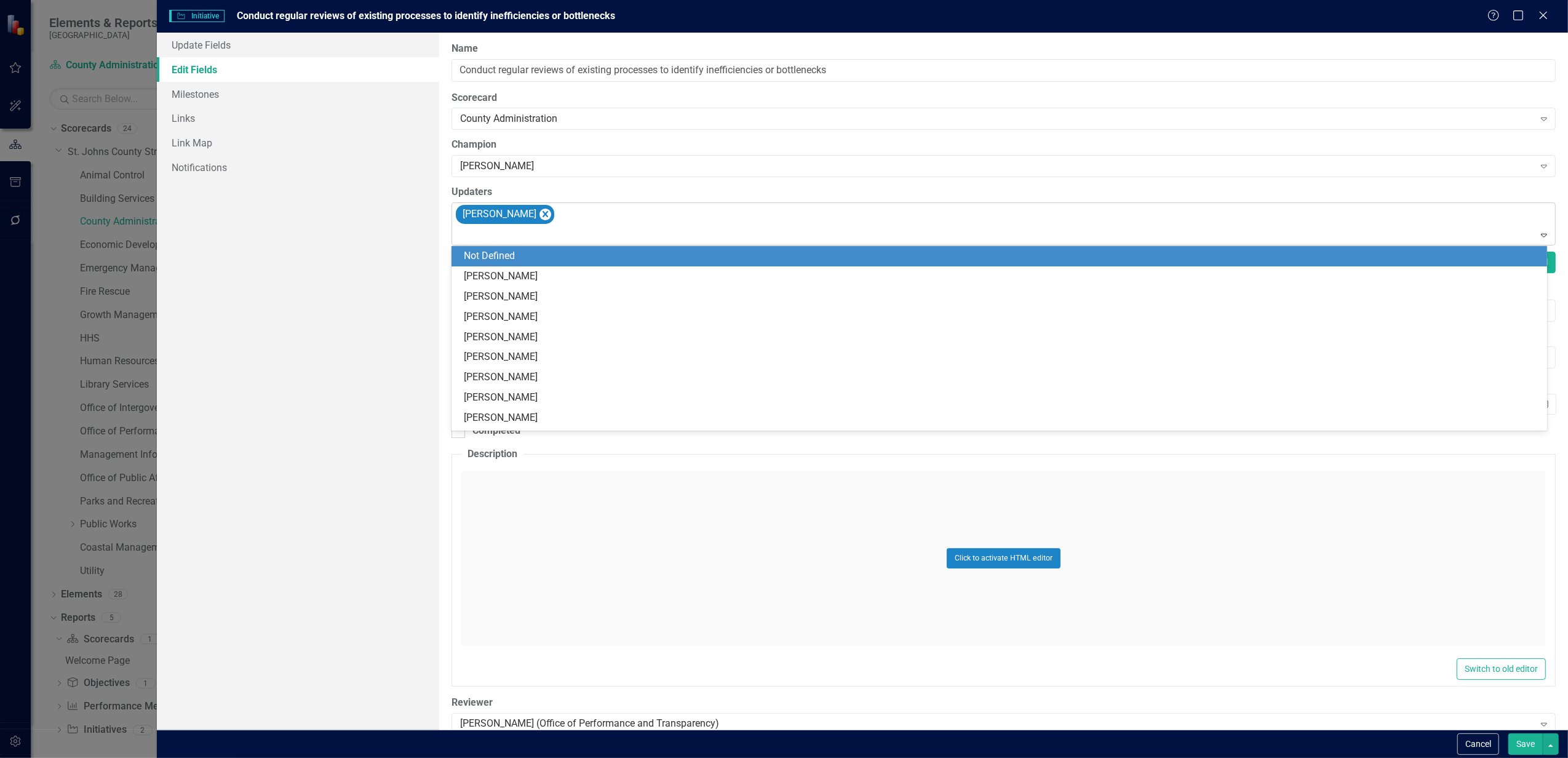
click at [567, 217] on div "[PERSON_NAME]" at bounding box center [1004, 224] width 1101 height 42
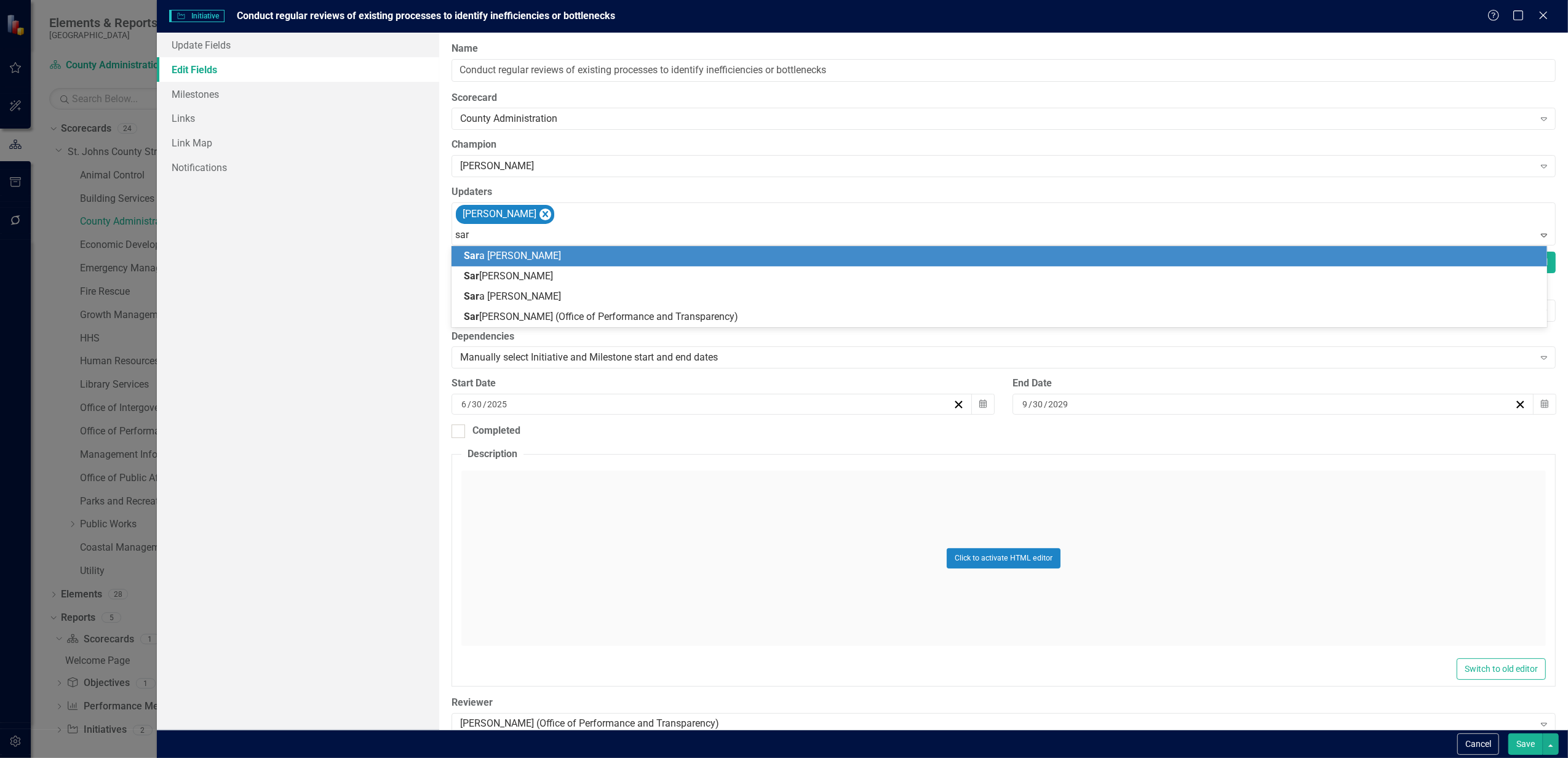
type input "[PERSON_NAME]"
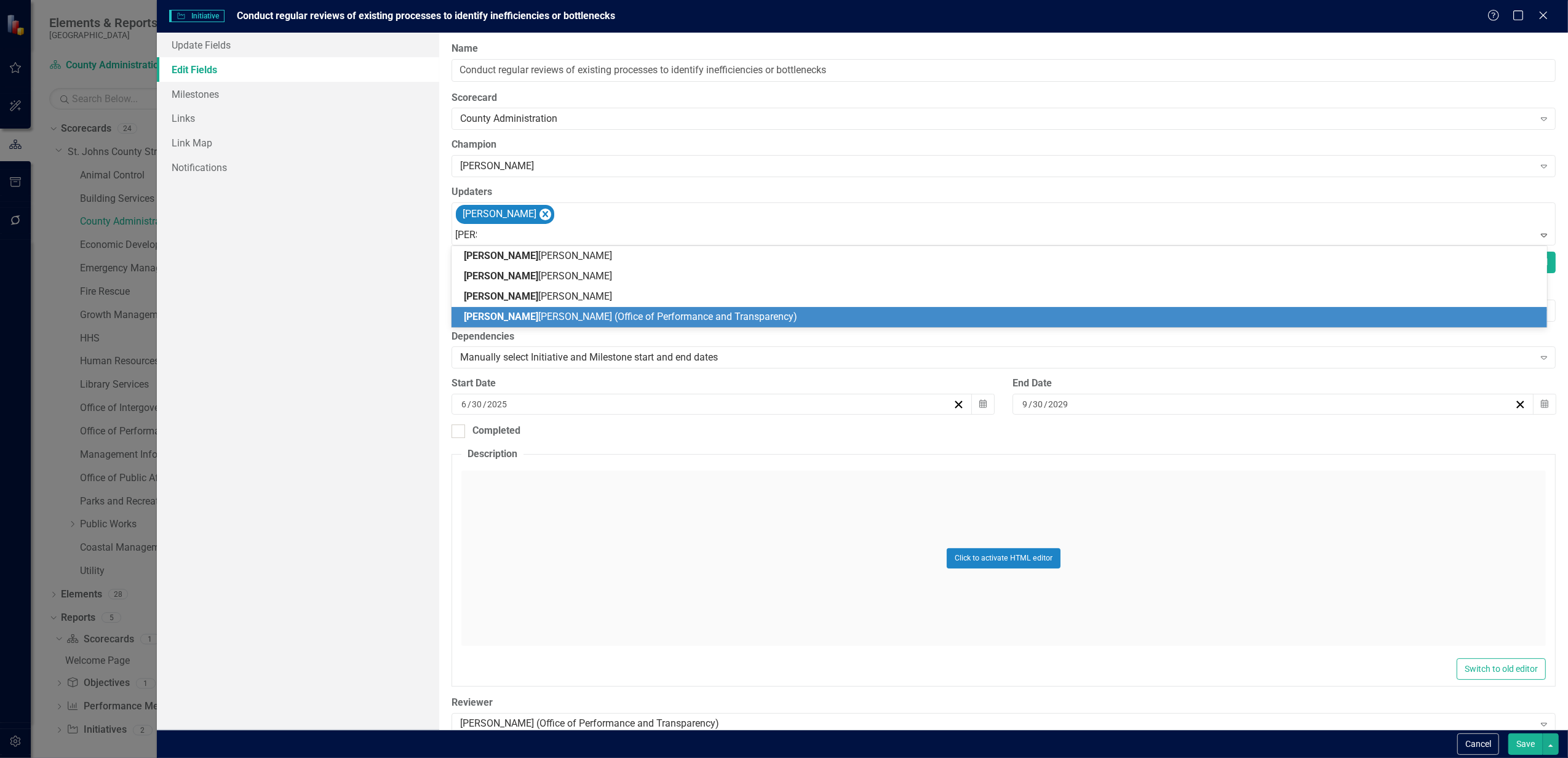
click at [508, 316] on span "[PERSON_NAME] (Office of Performance and Transparency)" at bounding box center [630, 317] width 333 height 12
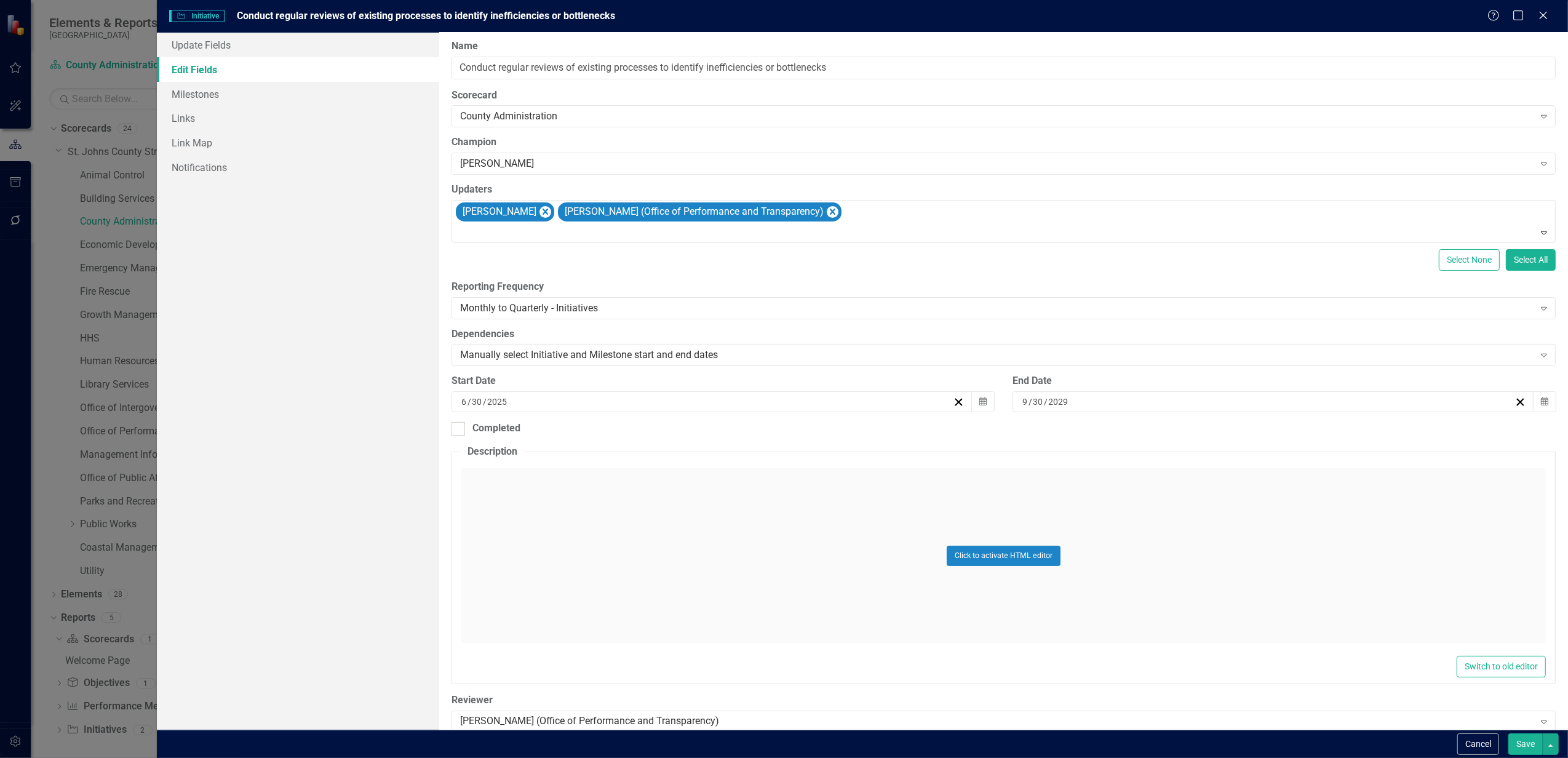
scroll to position [0, 0]
click at [1514, 756] on div "Cancel Save" at bounding box center [862, 743] width 1411 height 28
click at [1523, 741] on button "Save" at bounding box center [1525, 744] width 35 height 21
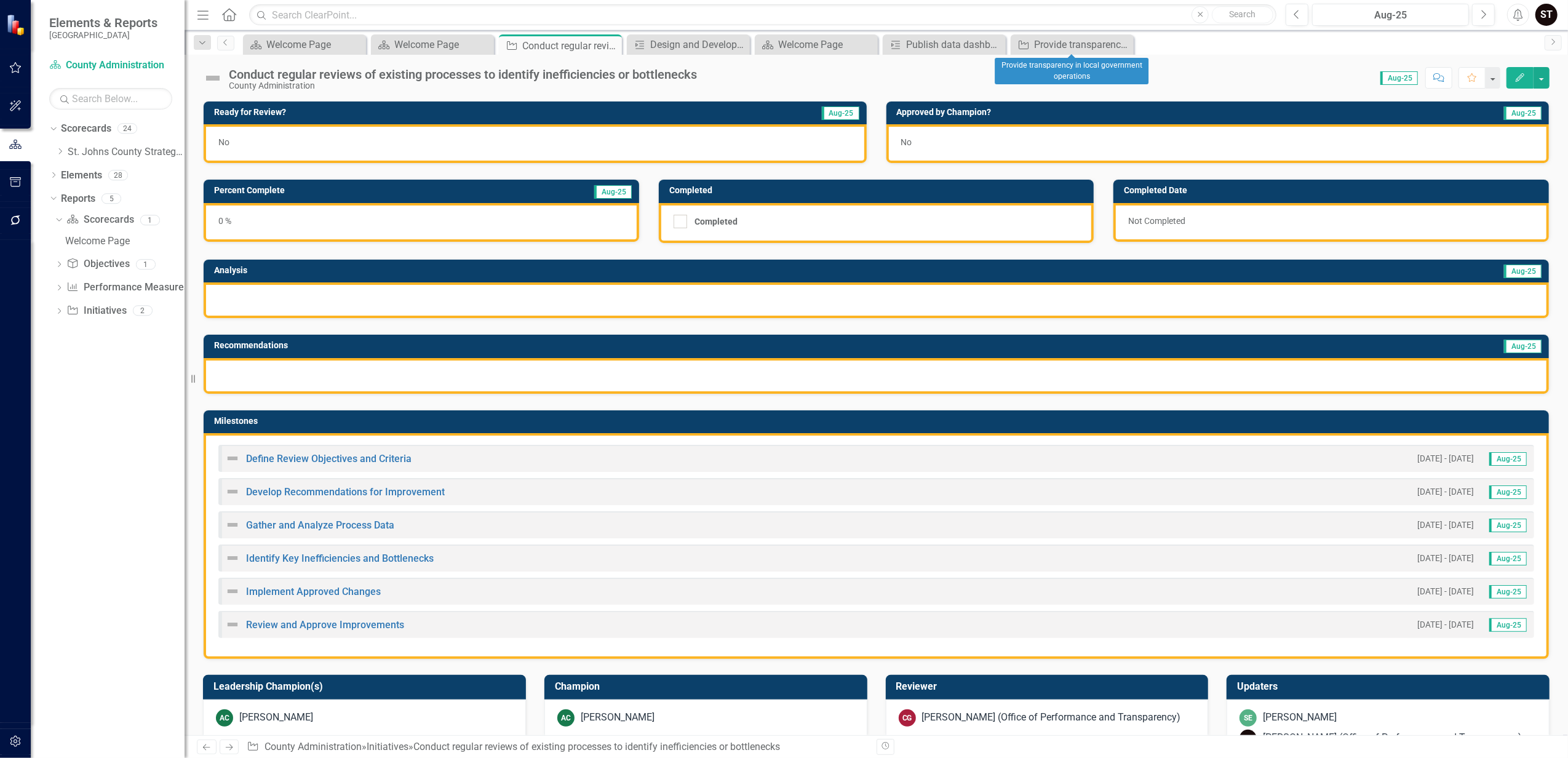
click at [0, 0] on icon "Close" at bounding box center [0, 0] width 0 height 0
click at [102, 217] on link "Scorecard Scorecards" at bounding box center [99, 219] width 67 height 14
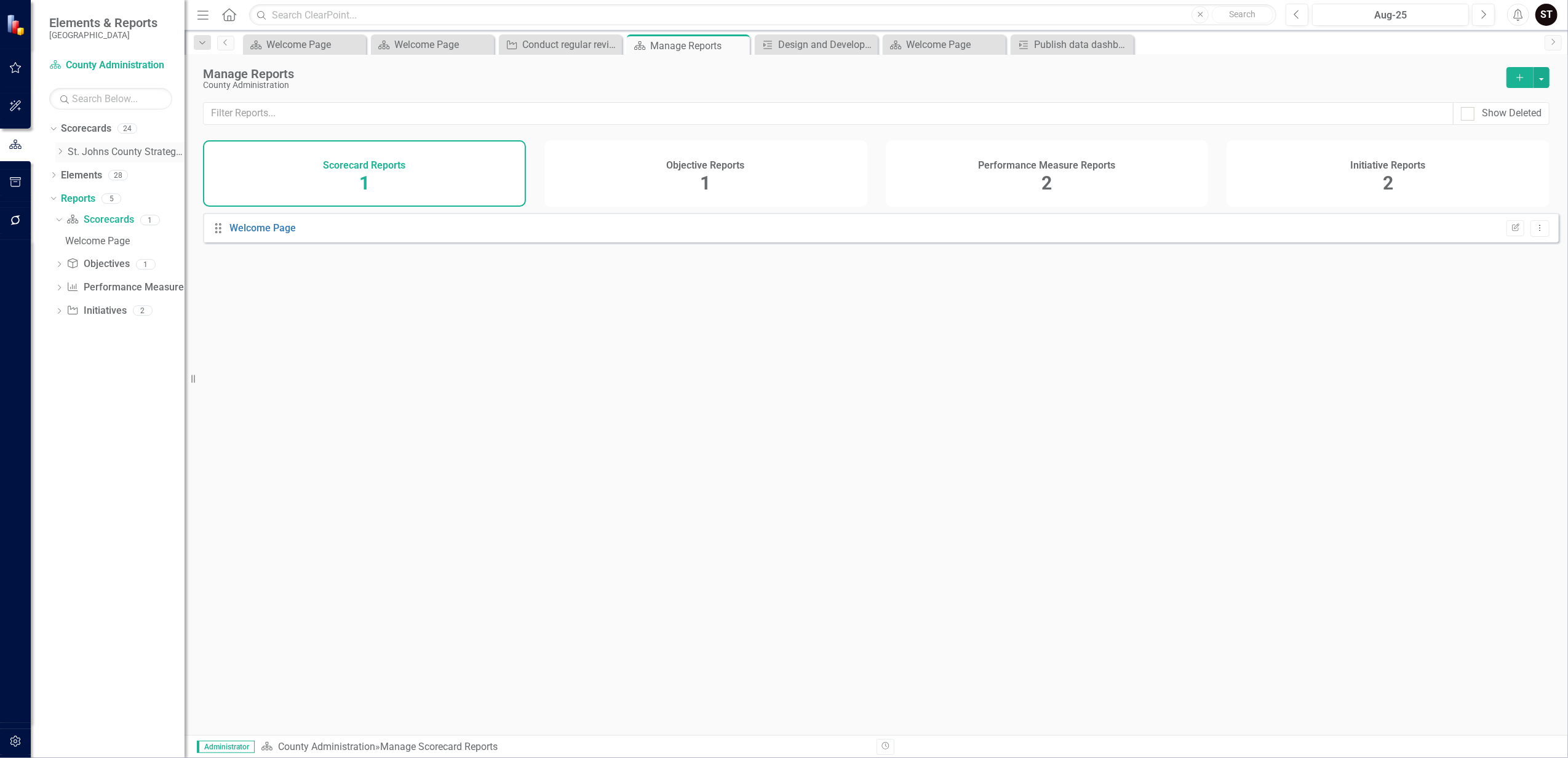
click at [100, 150] on link "St. Johns County Strategic Plan" at bounding box center [126, 152] width 117 height 14
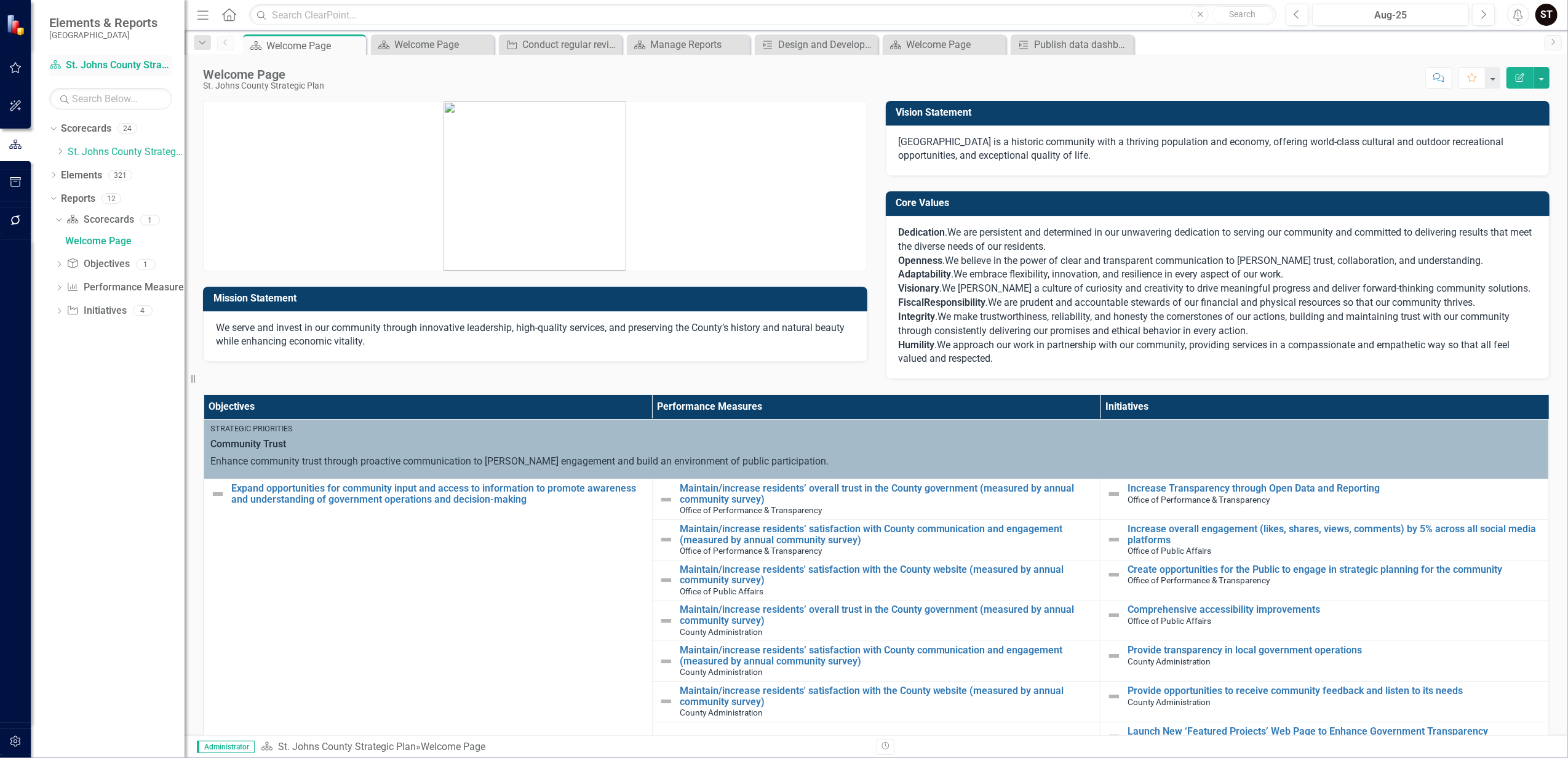
click at [117, 67] on link "Scorecard St. Johns County Strategic Plan" at bounding box center [111, 65] width 123 height 14
click at [88, 150] on link "St. Johns County Strategic Plan" at bounding box center [126, 152] width 117 height 14
click at [77, 173] on link "Elements" at bounding box center [82, 175] width 41 height 14
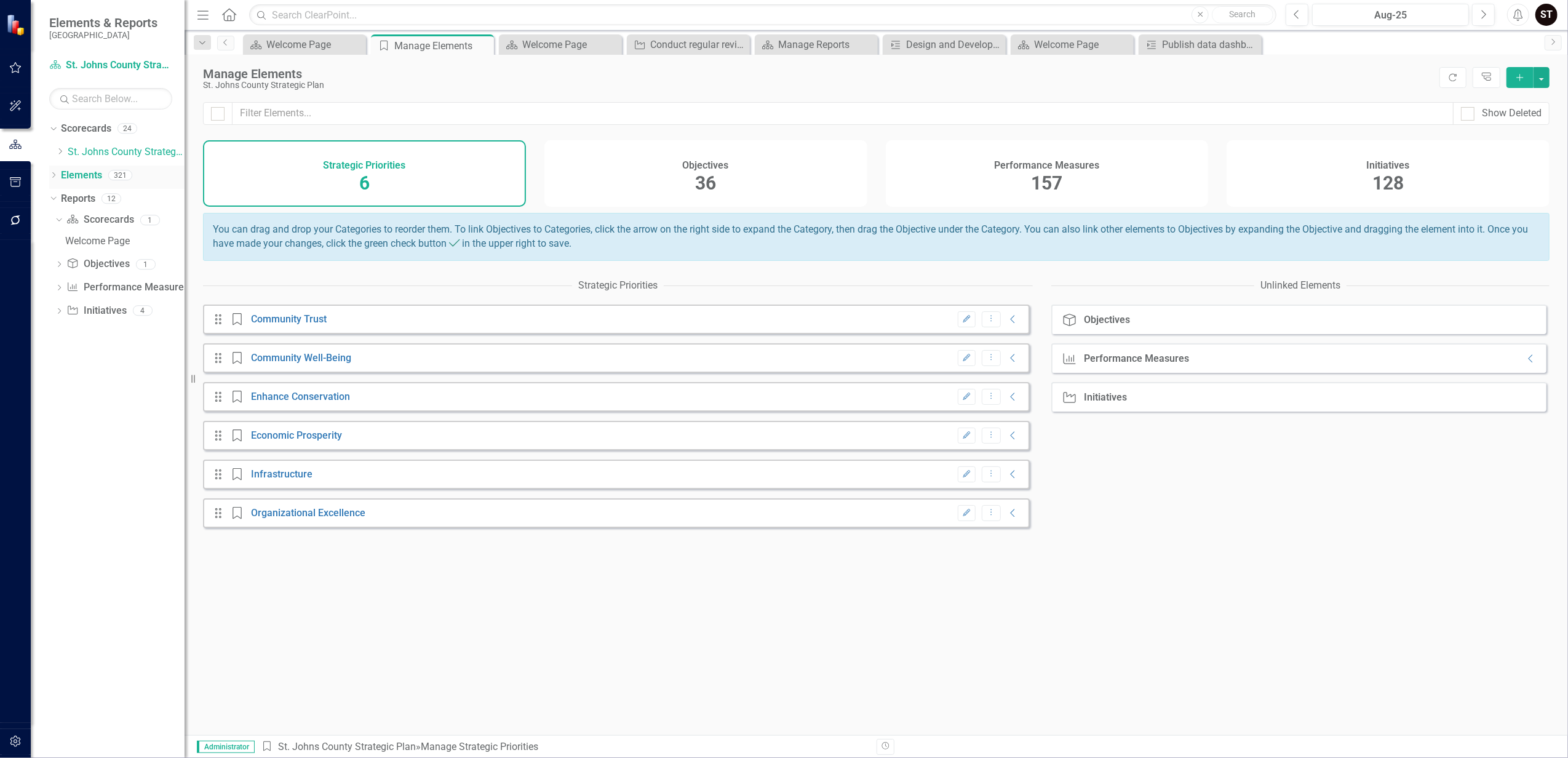
click at [50, 178] on icon "Dropdown" at bounding box center [54, 176] width 8 height 7
click at [63, 149] on icon "Dropdown" at bounding box center [60, 151] width 9 height 7
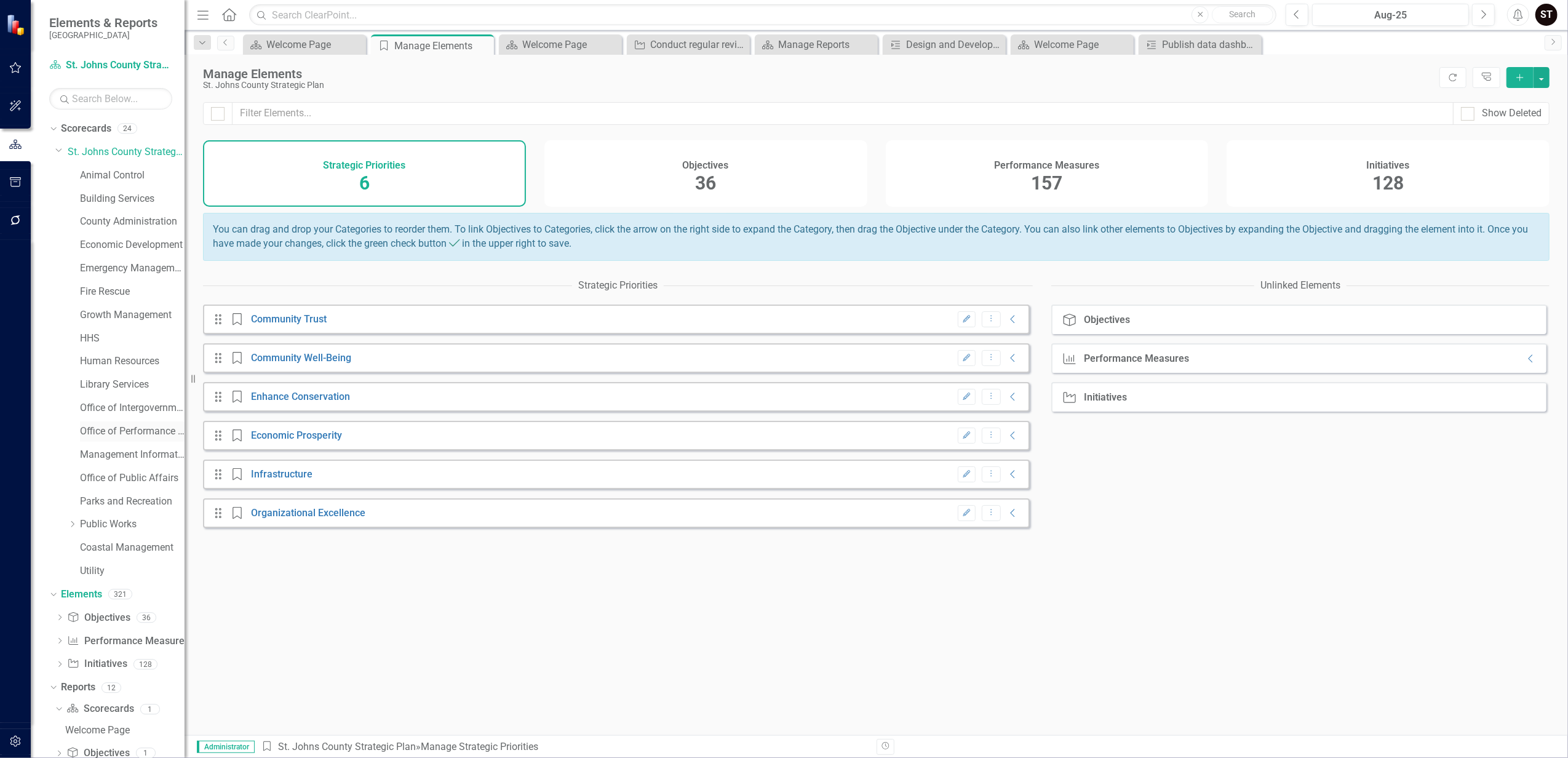
click at [133, 431] on link "Office of Performance & Transparency" at bounding box center [132, 431] width 104 height 14
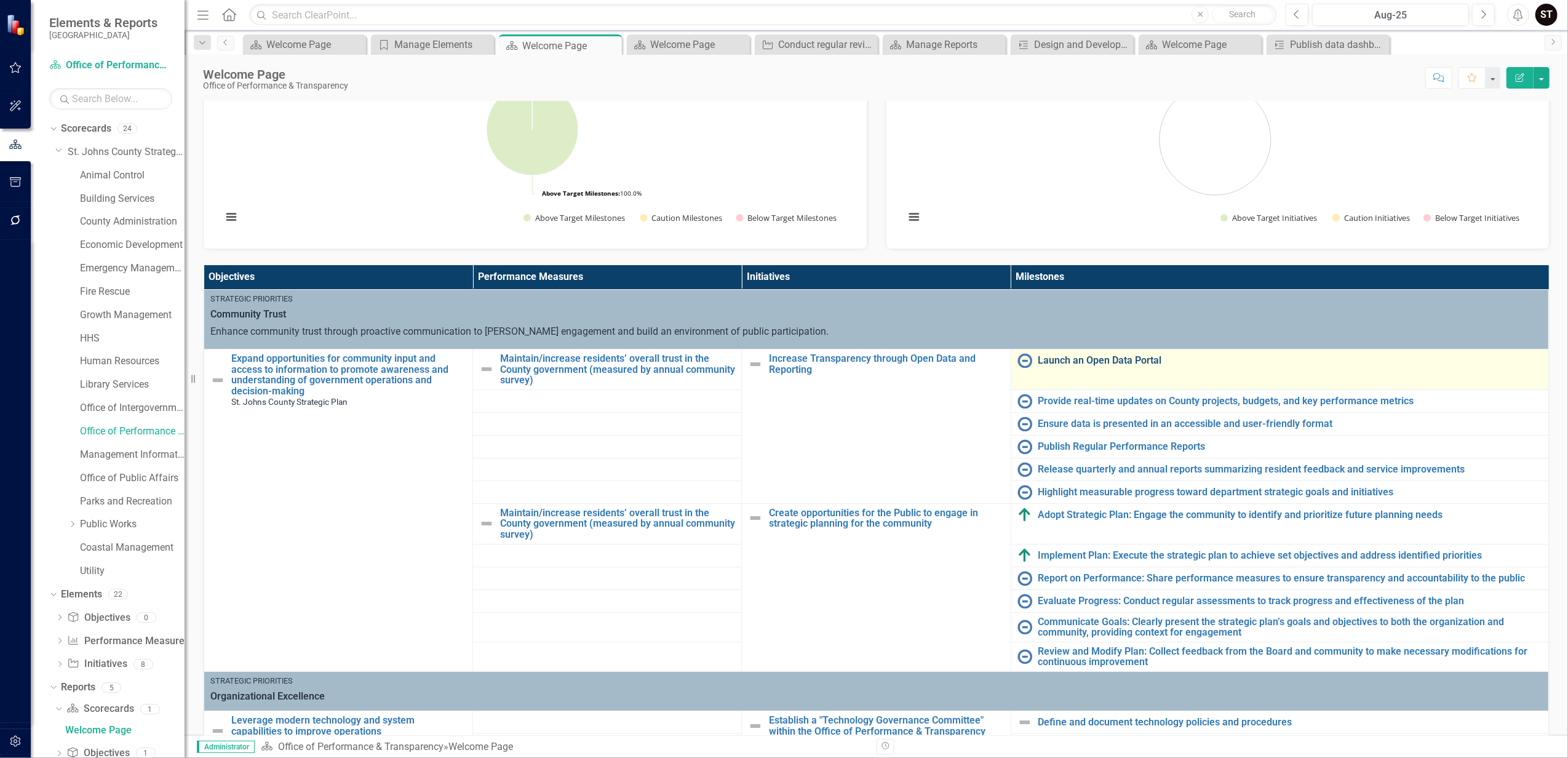
click at [1066, 358] on link "Launch an Open Data Portal" at bounding box center [1289, 360] width 503 height 11
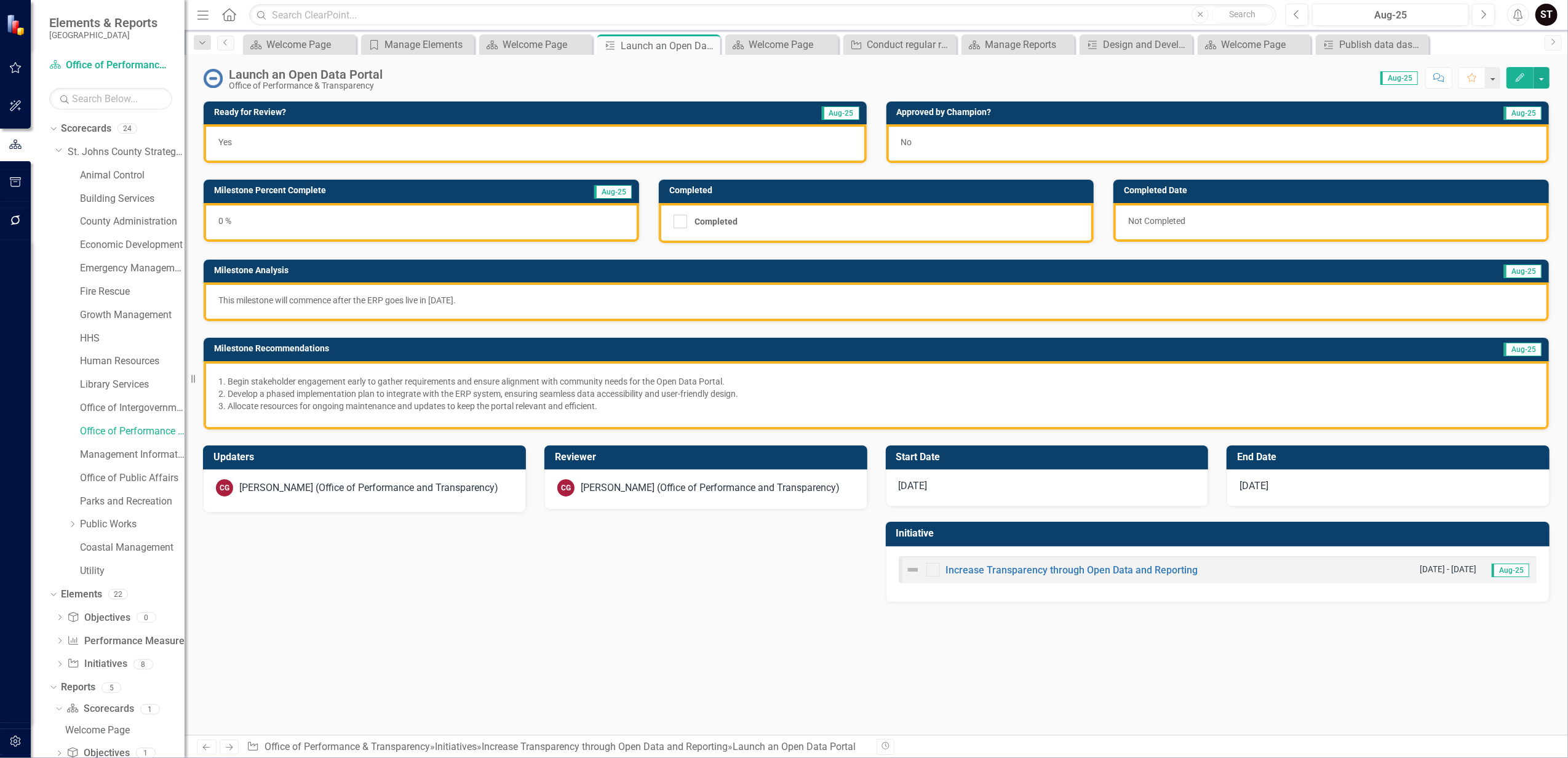
click at [962, 155] on div "No" at bounding box center [1218, 143] width 663 height 39
click at [1523, 79] on icon "Edit" at bounding box center [1519, 78] width 11 height 8
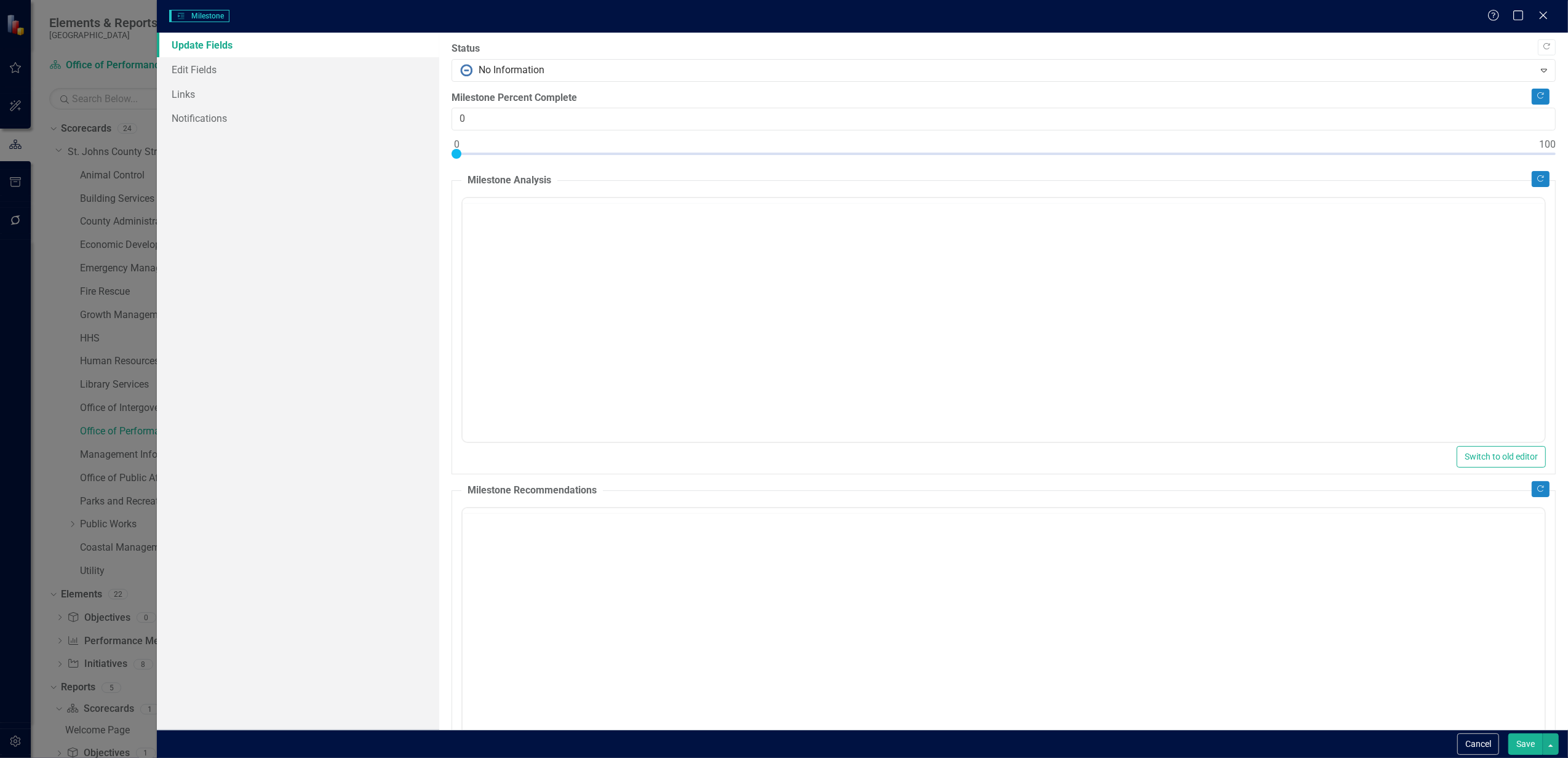
checkbox input "true"
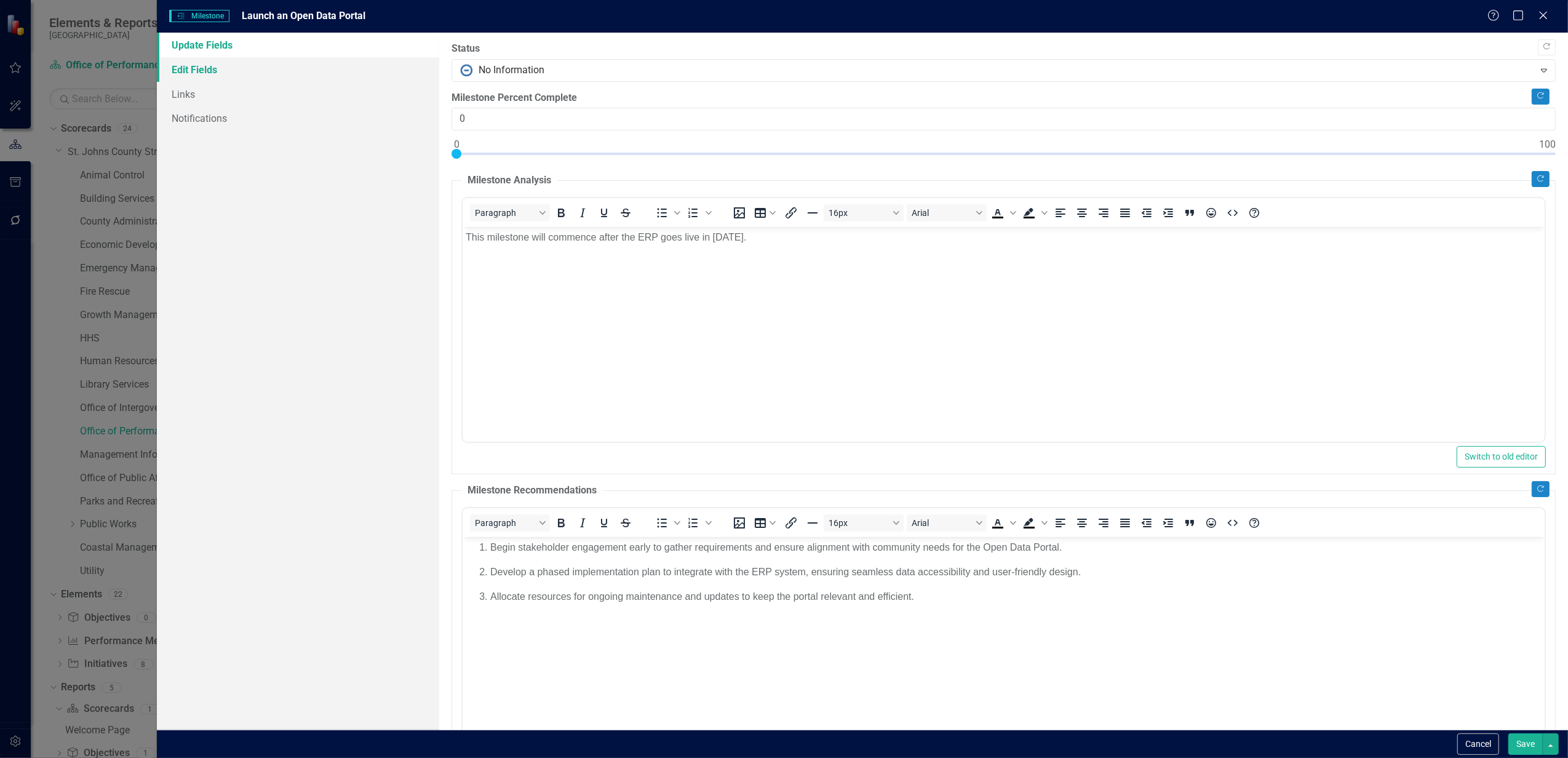
click at [206, 65] on link "Edit Fields" at bounding box center [298, 69] width 283 height 25
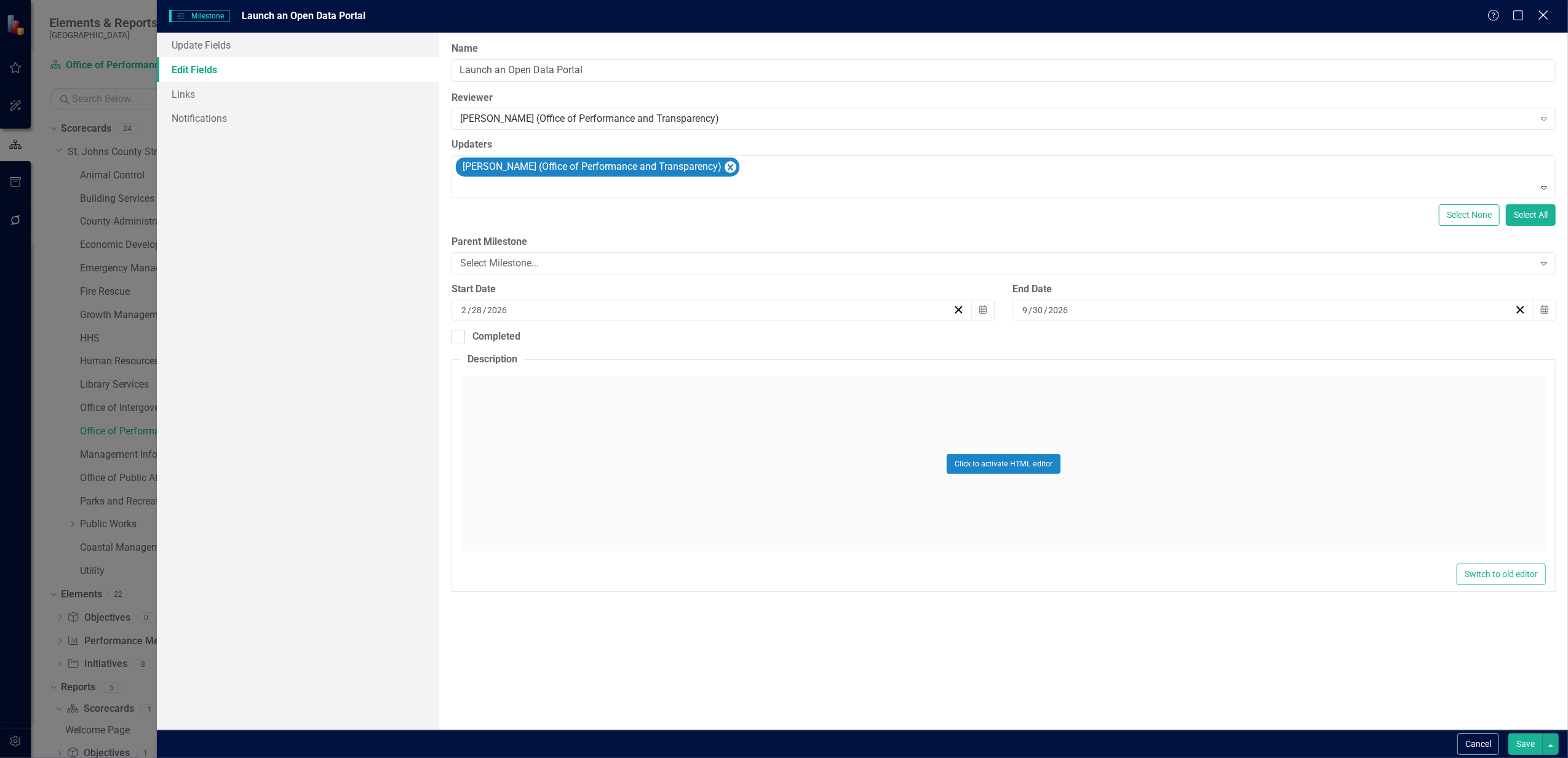
click at [1544, 15] on icon "Close" at bounding box center [1542, 15] width 16 height 12
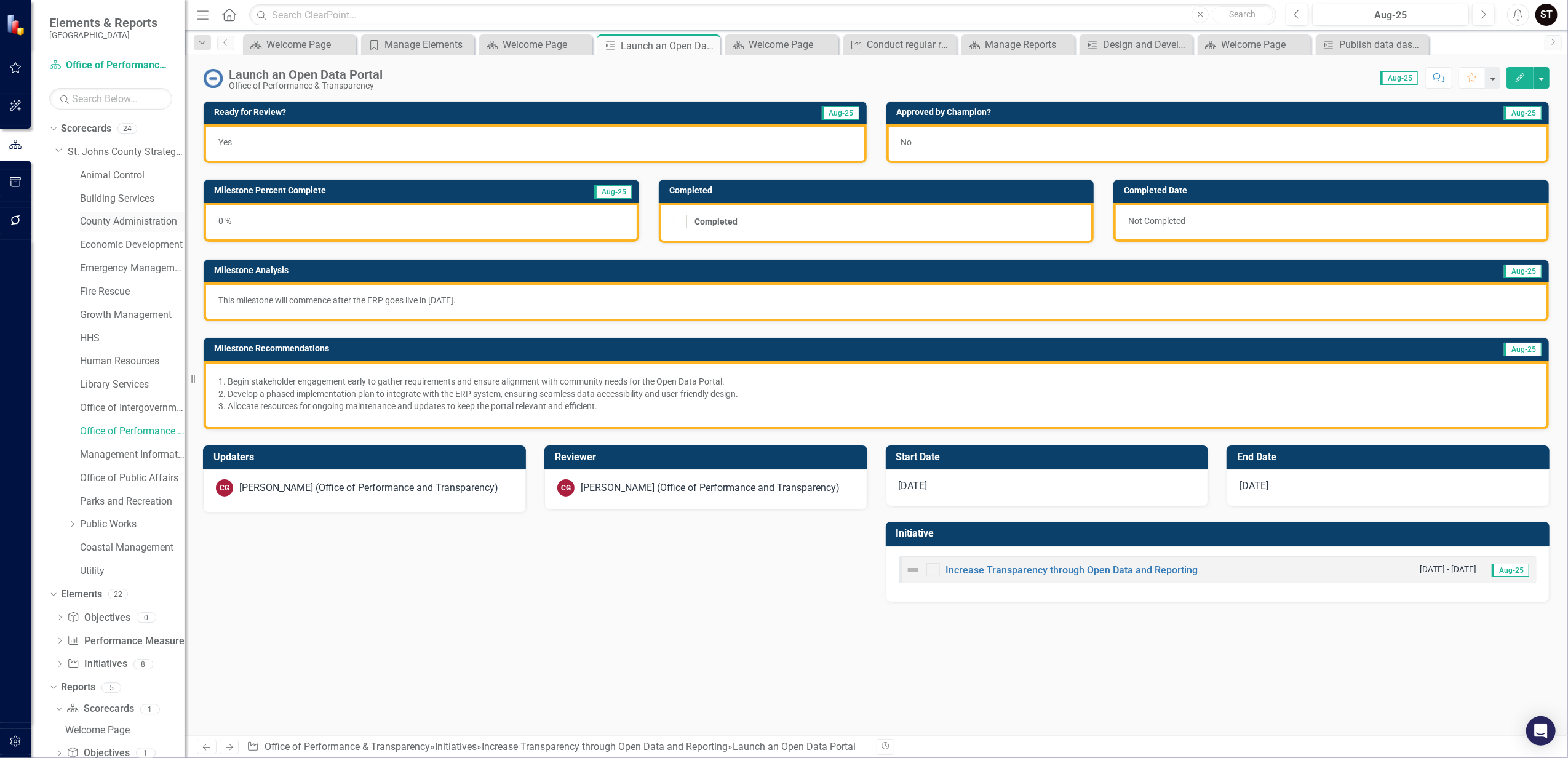
click at [129, 217] on link "County Administration" at bounding box center [132, 222] width 104 height 14
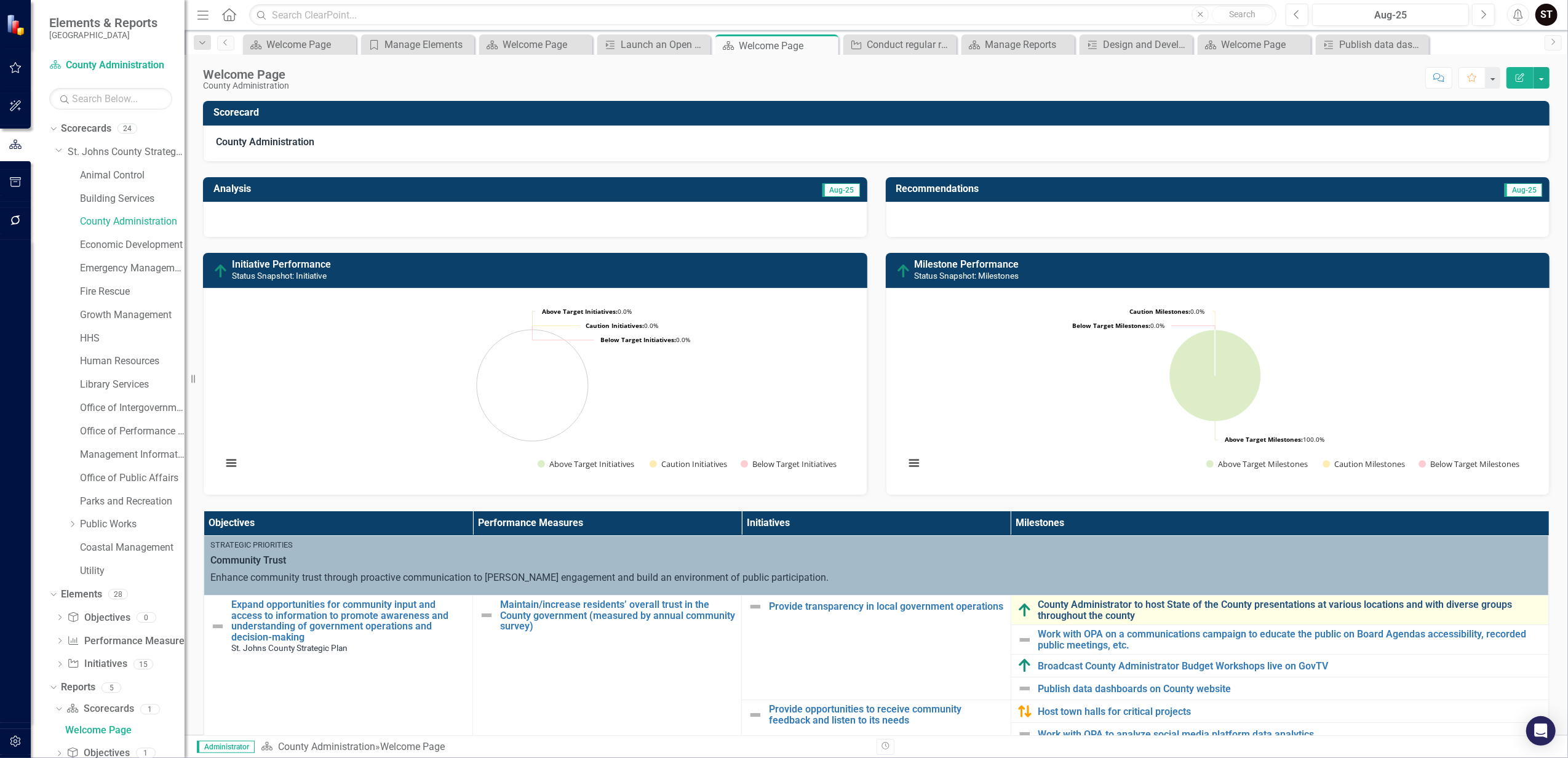
click at [1069, 617] on link "County Administrator to host State of the County presentations at various locat…" at bounding box center [1289, 610] width 503 height 21
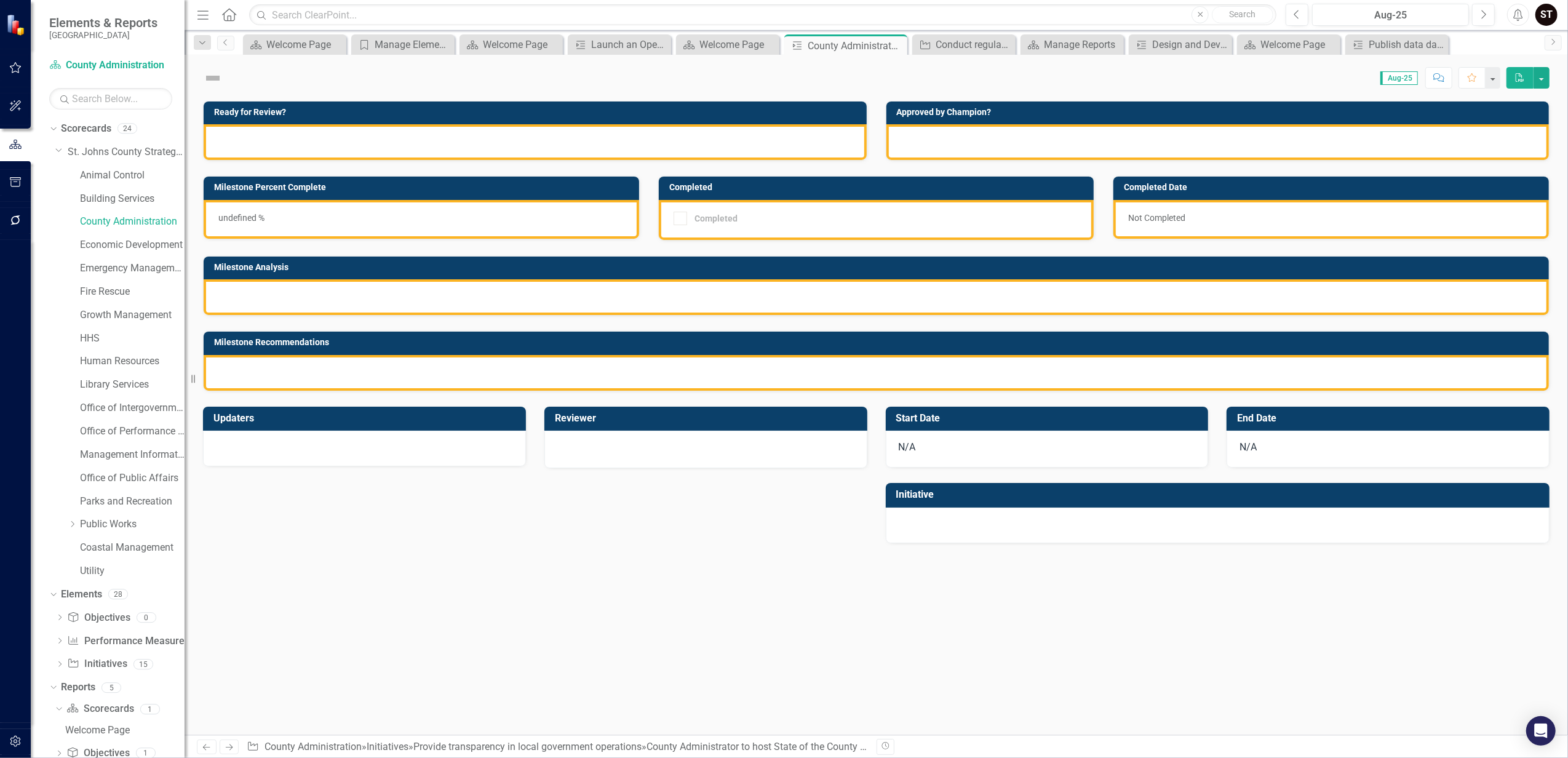
checkbox input "true"
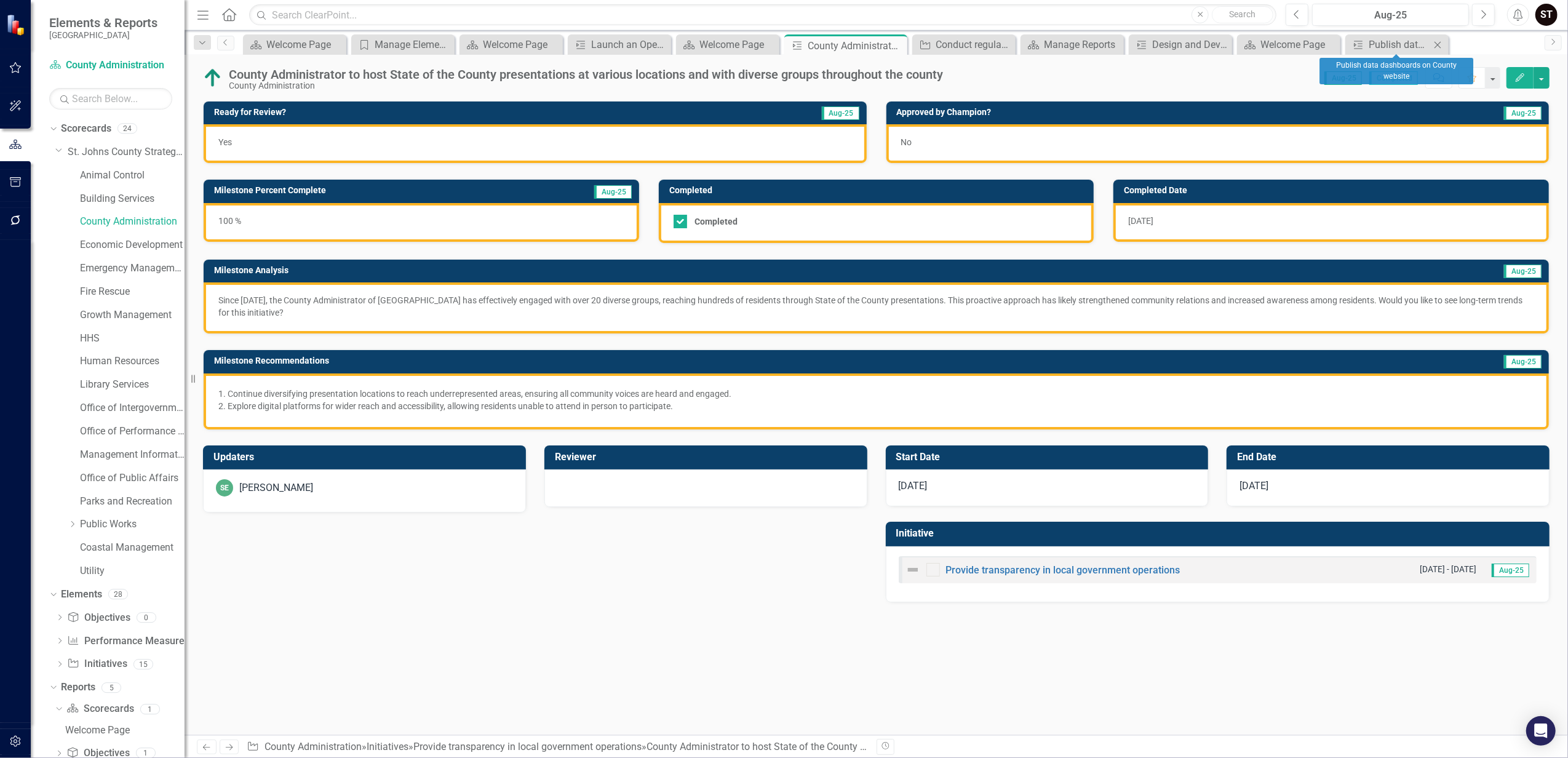
click at [1437, 45] on icon at bounding box center [1437, 45] width 7 height 7
click at [1417, 45] on icon "Close" at bounding box center [1418, 45] width 12 height 10
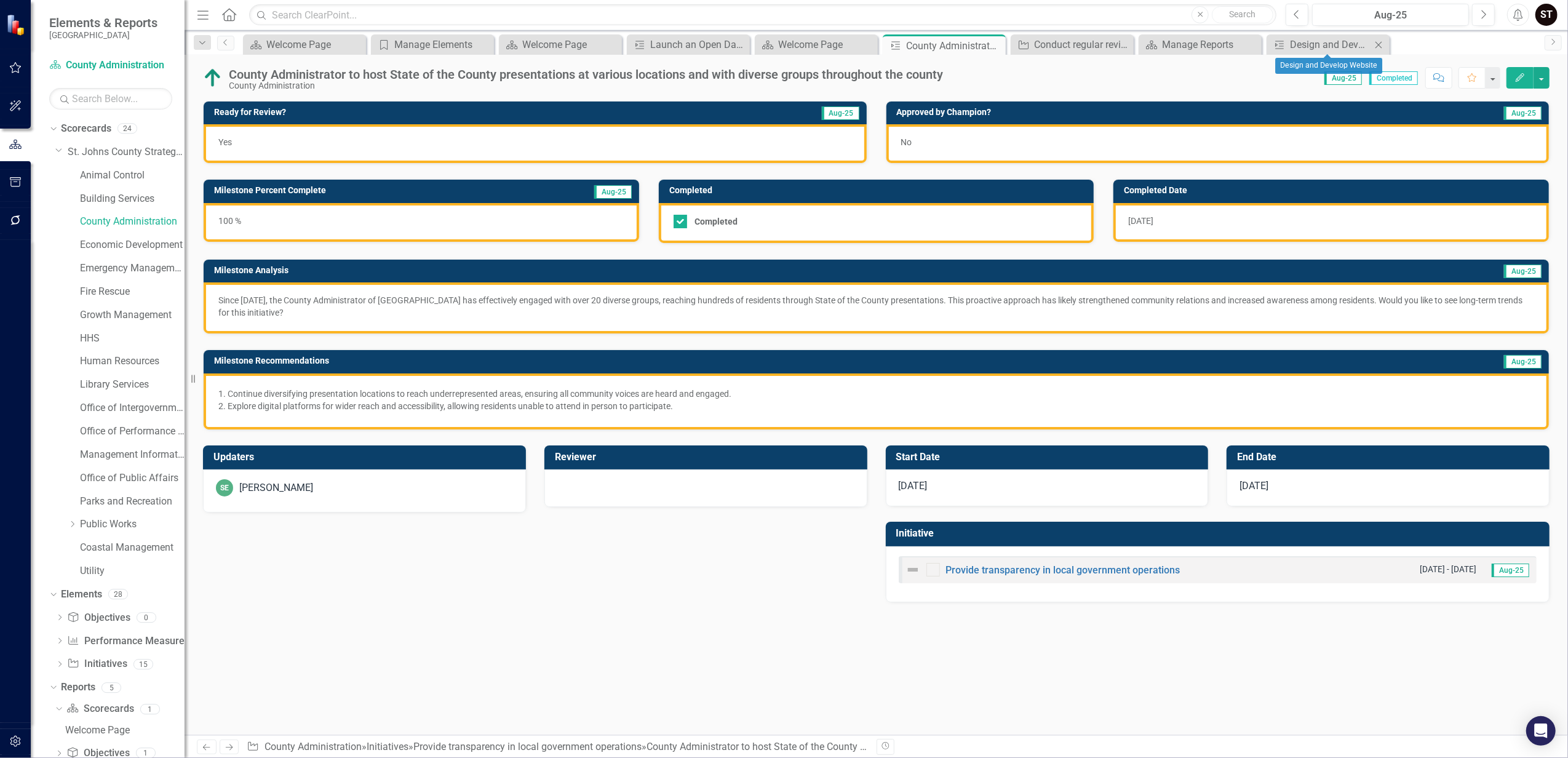
click at [1380, 43] on icon "Close" at bounding box center [1378, 45] width 12 height 10
click at [991, 47] on icon at bounding box center [994, 45] width 7 height 7
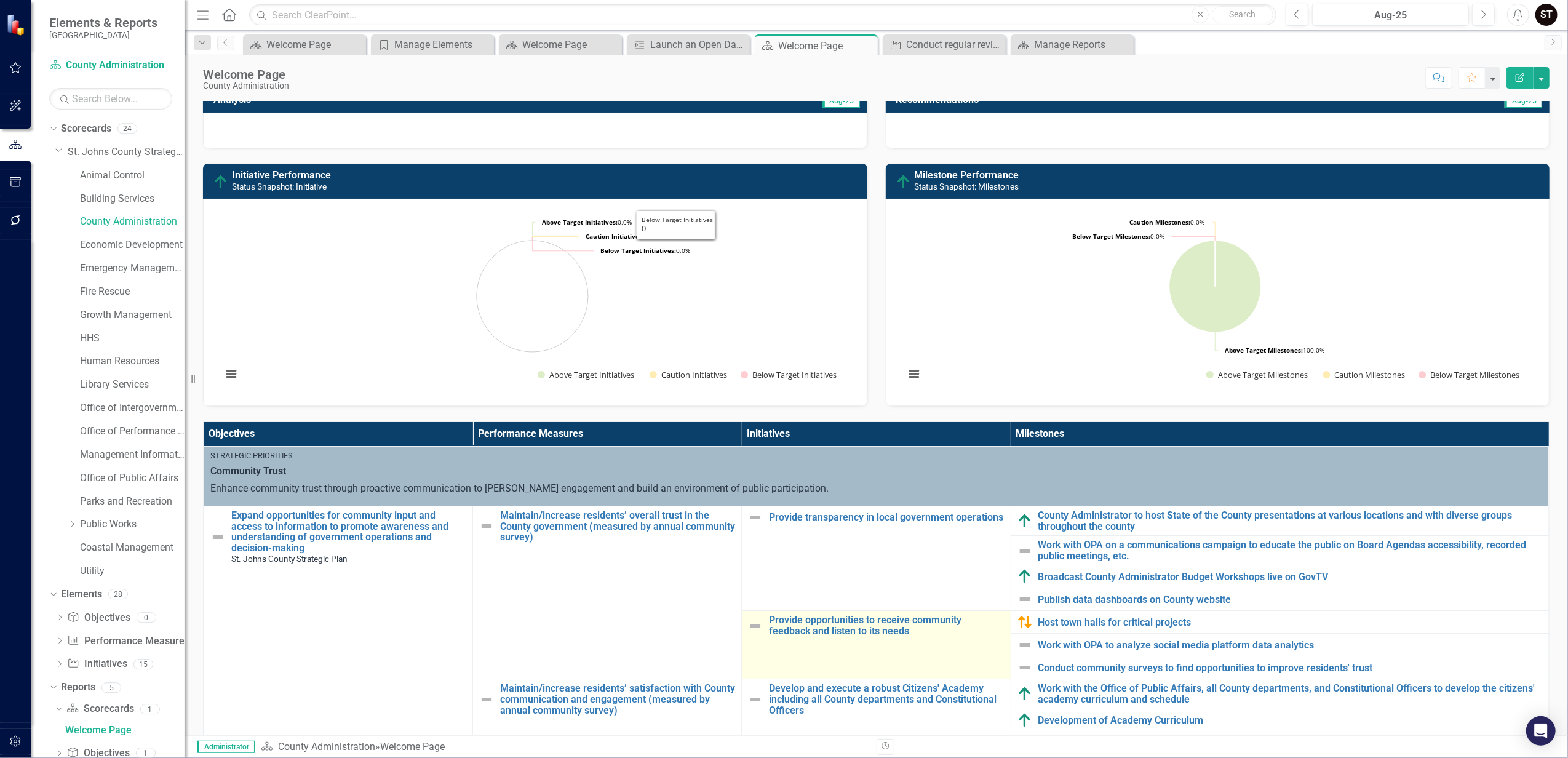
scroll to position [164, 0]
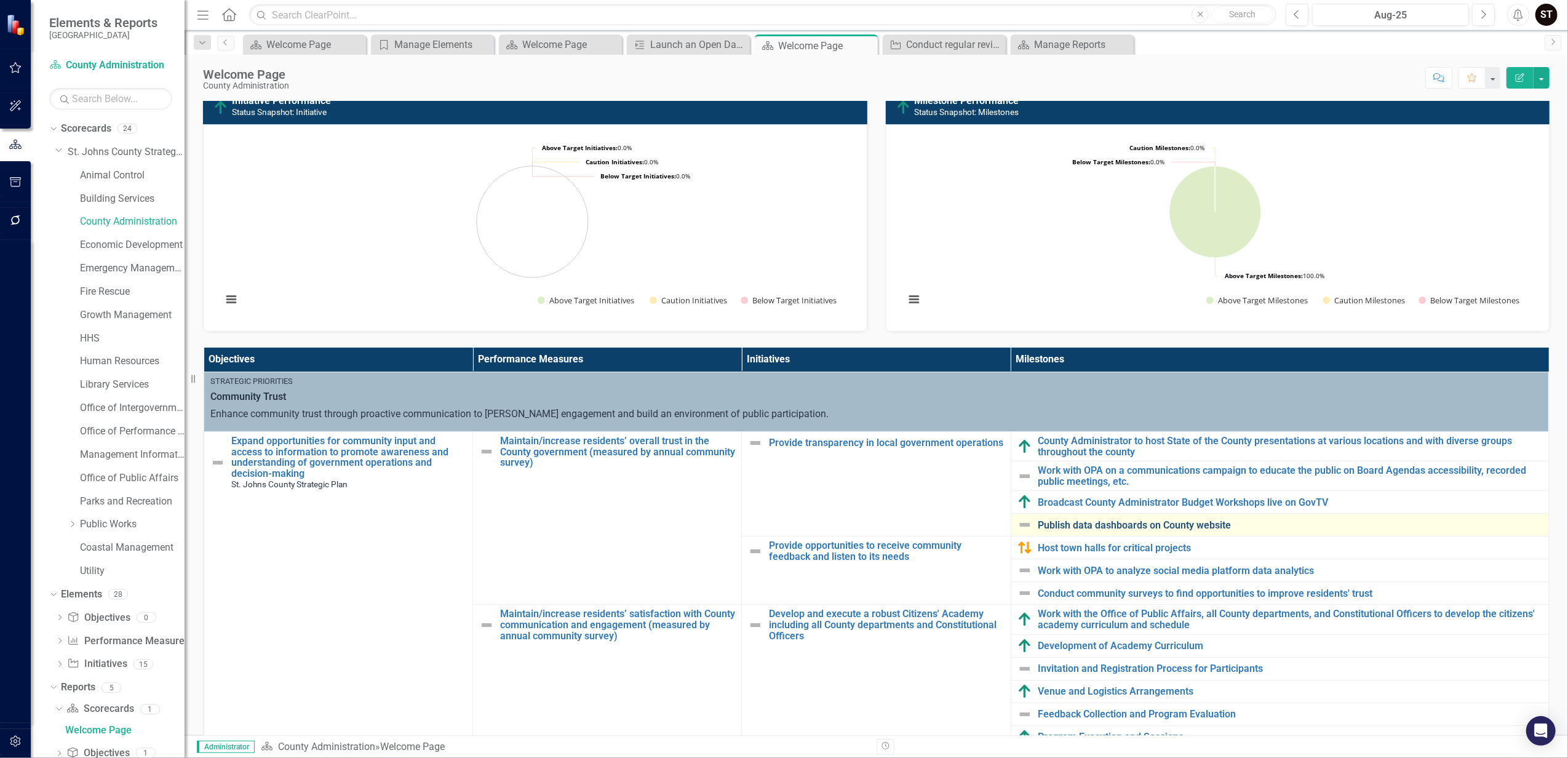
click at [1053, 527] on link "Publish data dashboards on County website" at bounding box center [1289, 525] width 503 height 11
